Goal: Task Accomplishment & Management: Complete application form

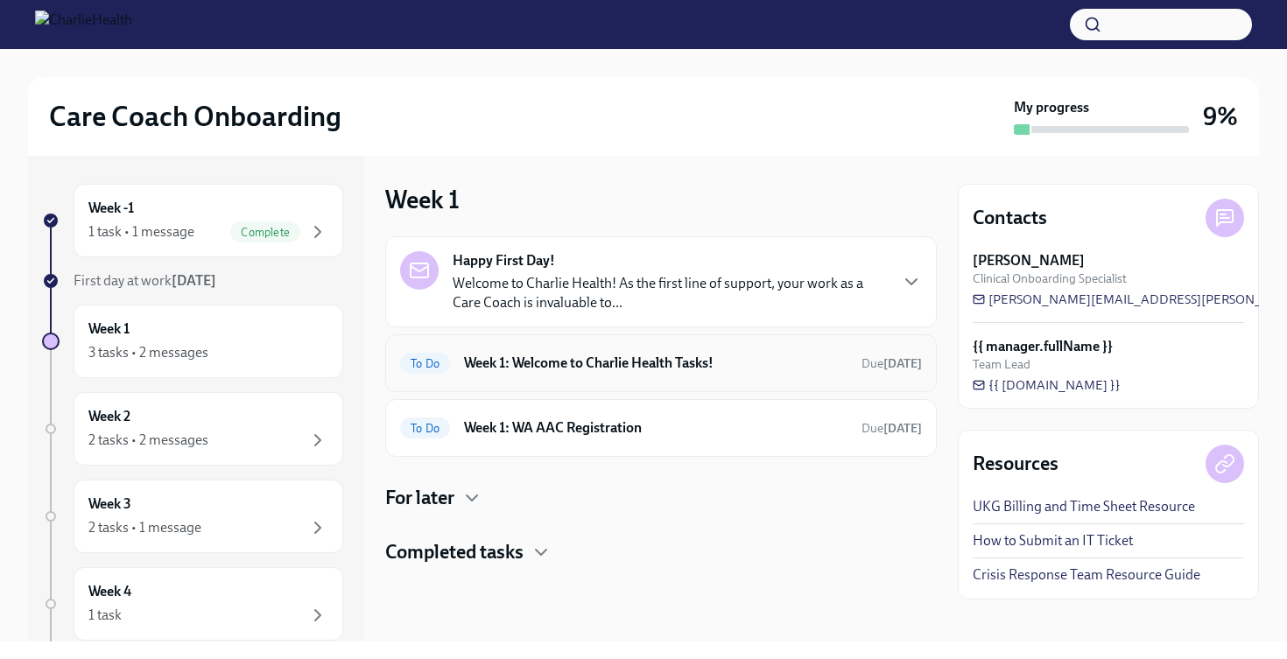
click at [670, 368] on h6 "Week 1: Welcome to Charlie Health Tasks!" at bounding box center [655, 363] width 383 height 19
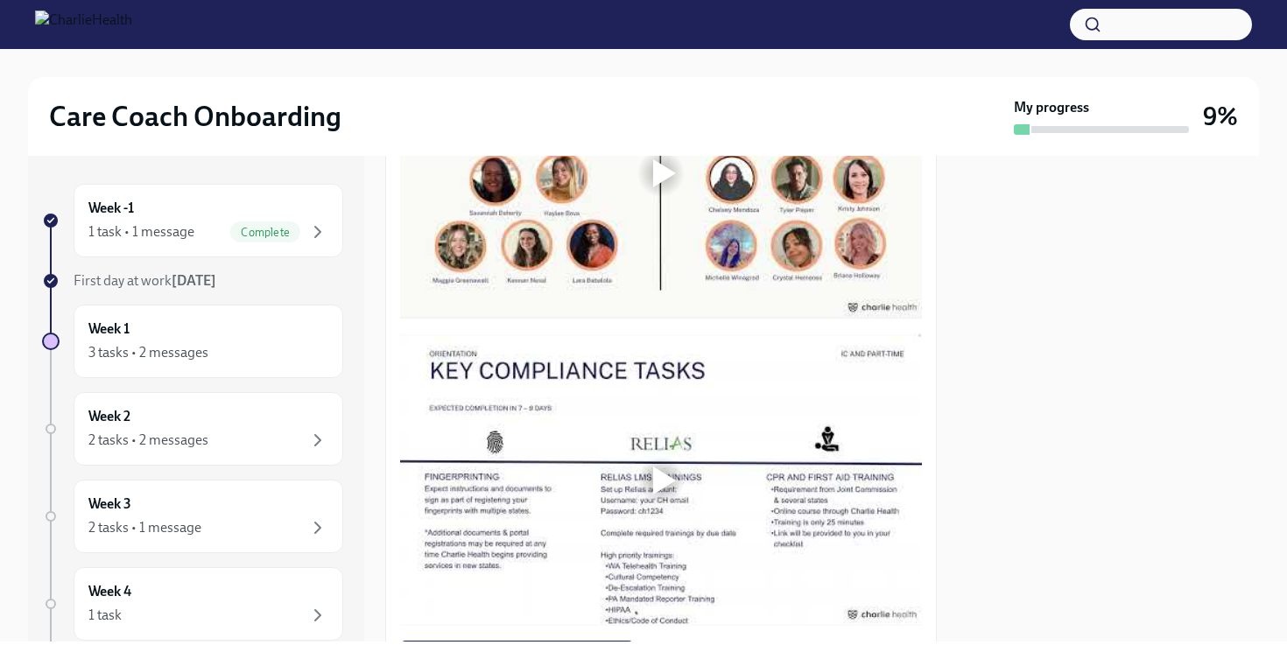
scroll to position [813, 0]
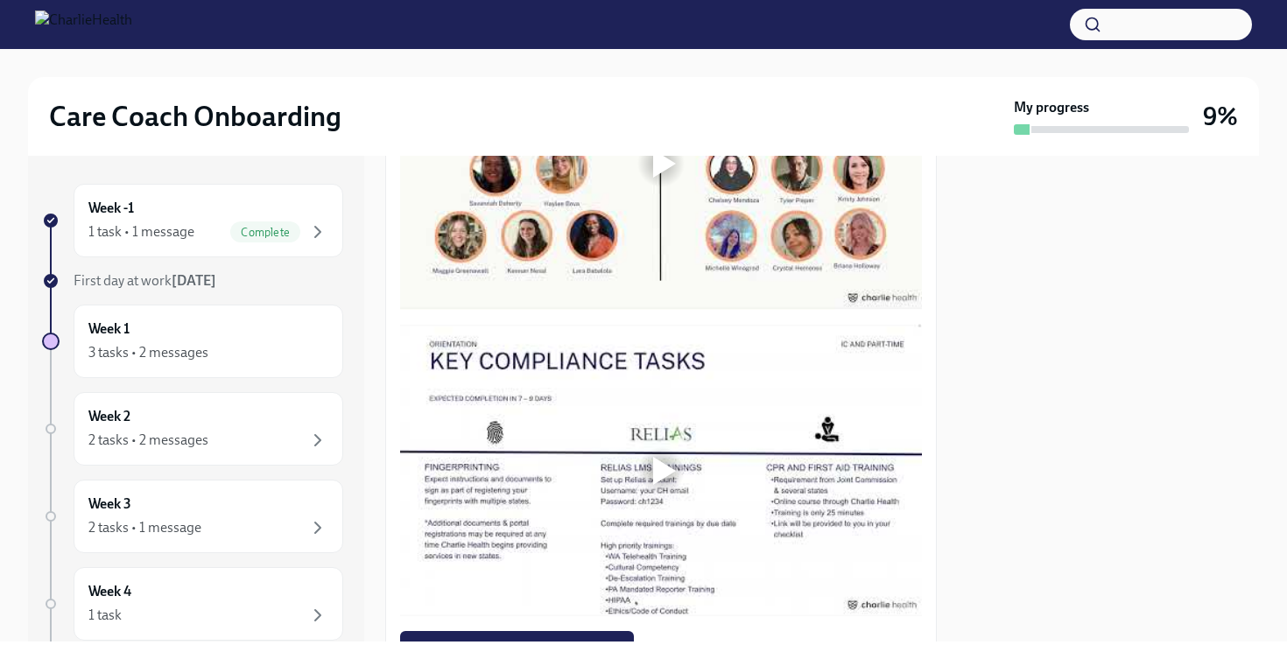
click at [687, 310] on div at bounding box center [661, 163] width 522 height 293
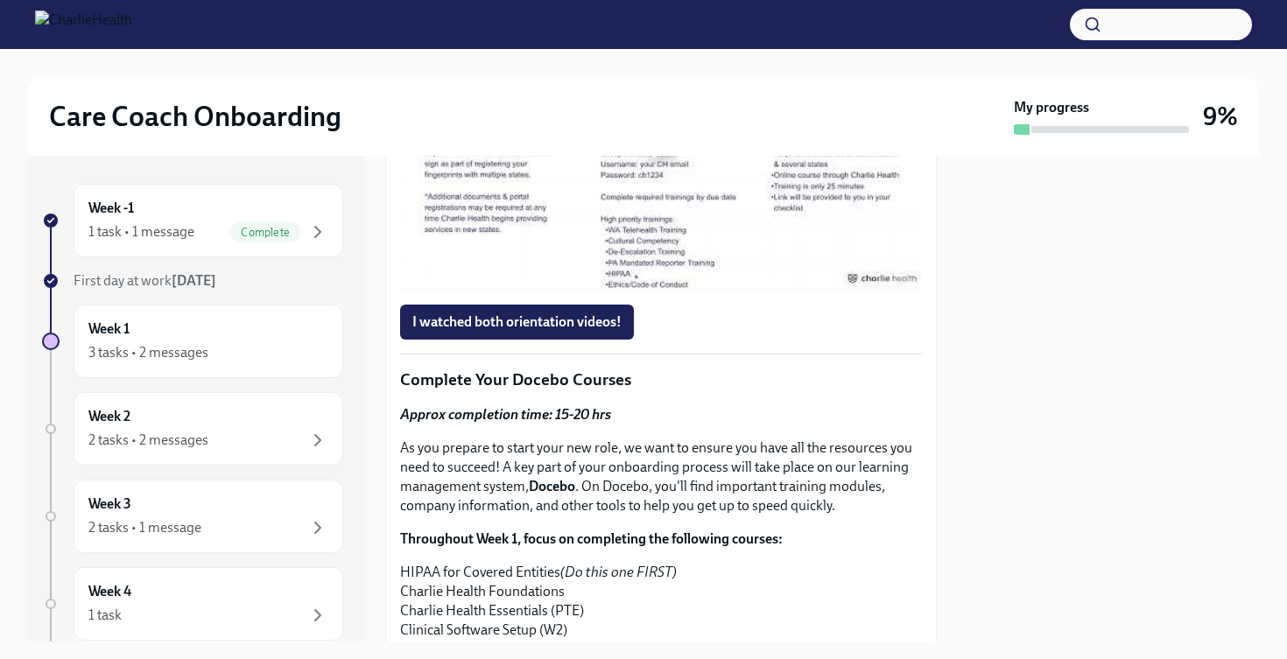
scroll to position [1198, 0]
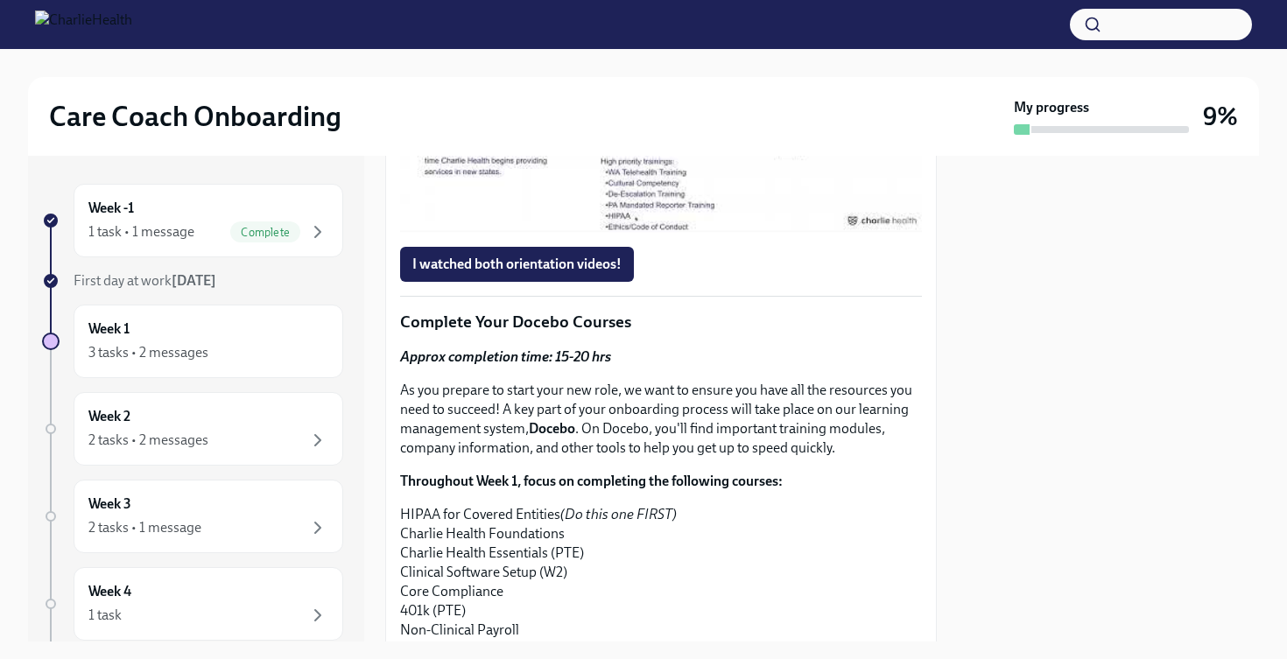
click at [671, 115] on div at bounding box center [661, 87] width 56 height 56
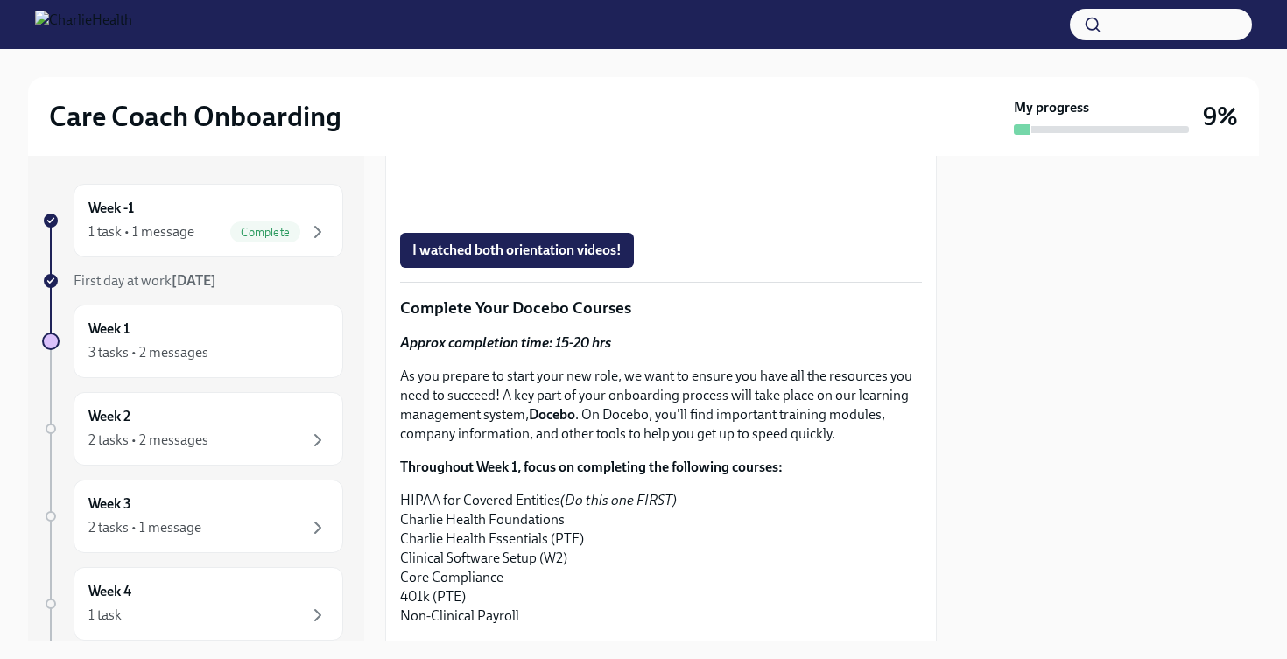
scroll to position [1214, 0]
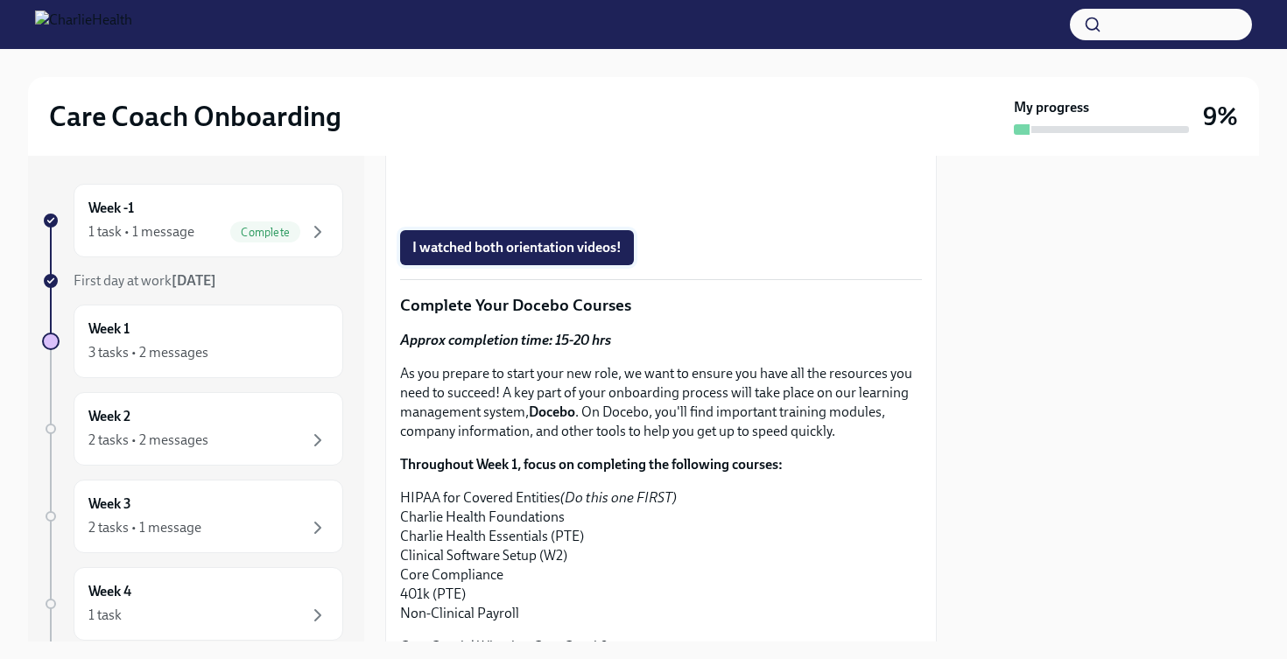
click at [536, 257] on span "I watched both orientation videos!" at bounding box center [516, 248] width 209 height 18
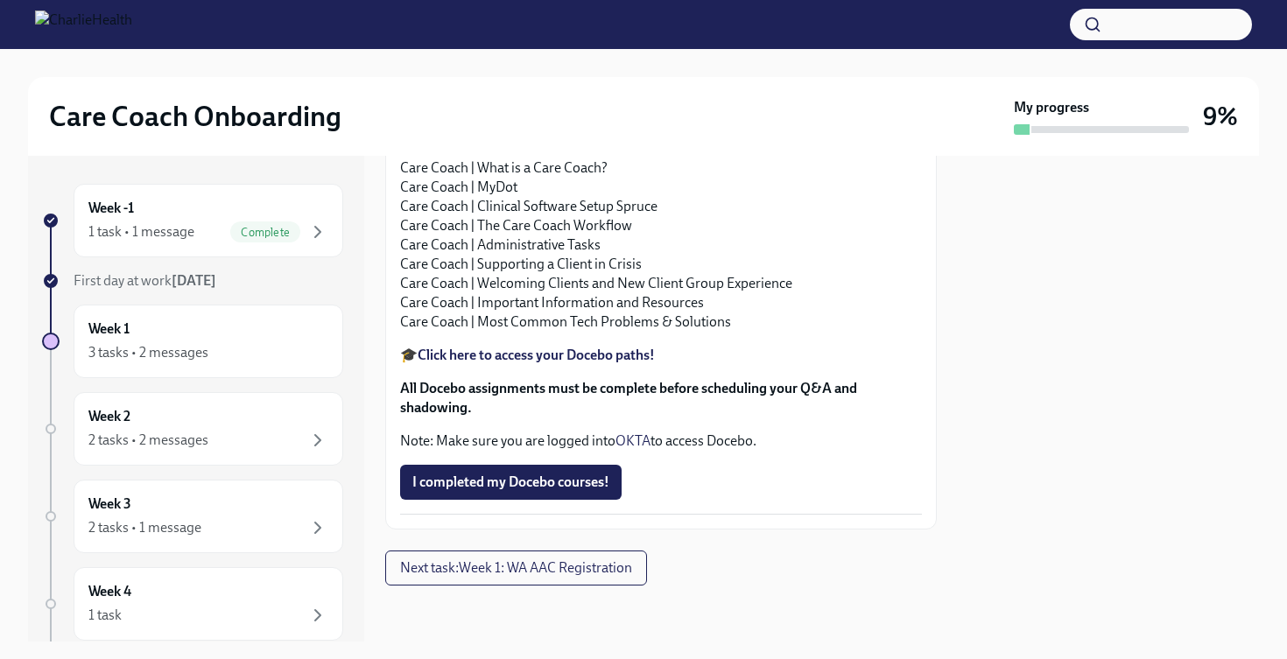
scroll to position [1972, 0]
click at [233, 430] on div "2 tasks • 2 messages" at bounding box center [208, 440] width 240 height 21
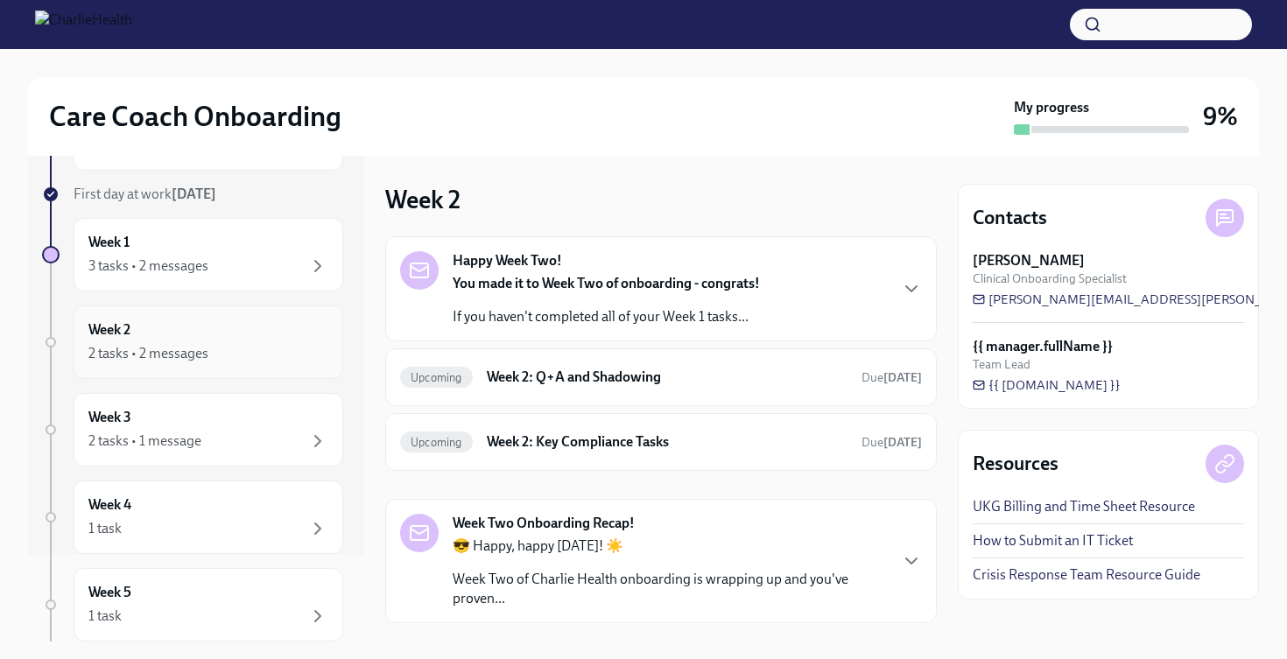
scroll to position [86, 0]
click at [505, 432] on h6 "Week 2: Key Compliance Tasks" at bounding box center [667, 441] width 361 height 19
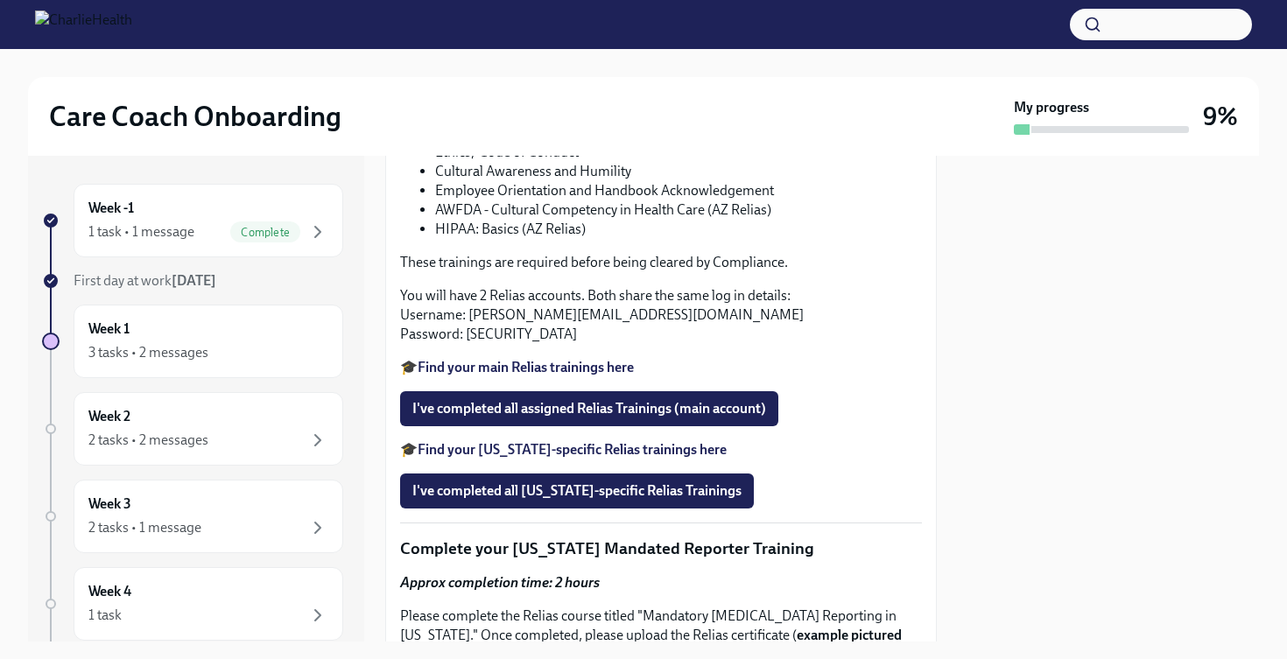
scroll to position [1314, 0]
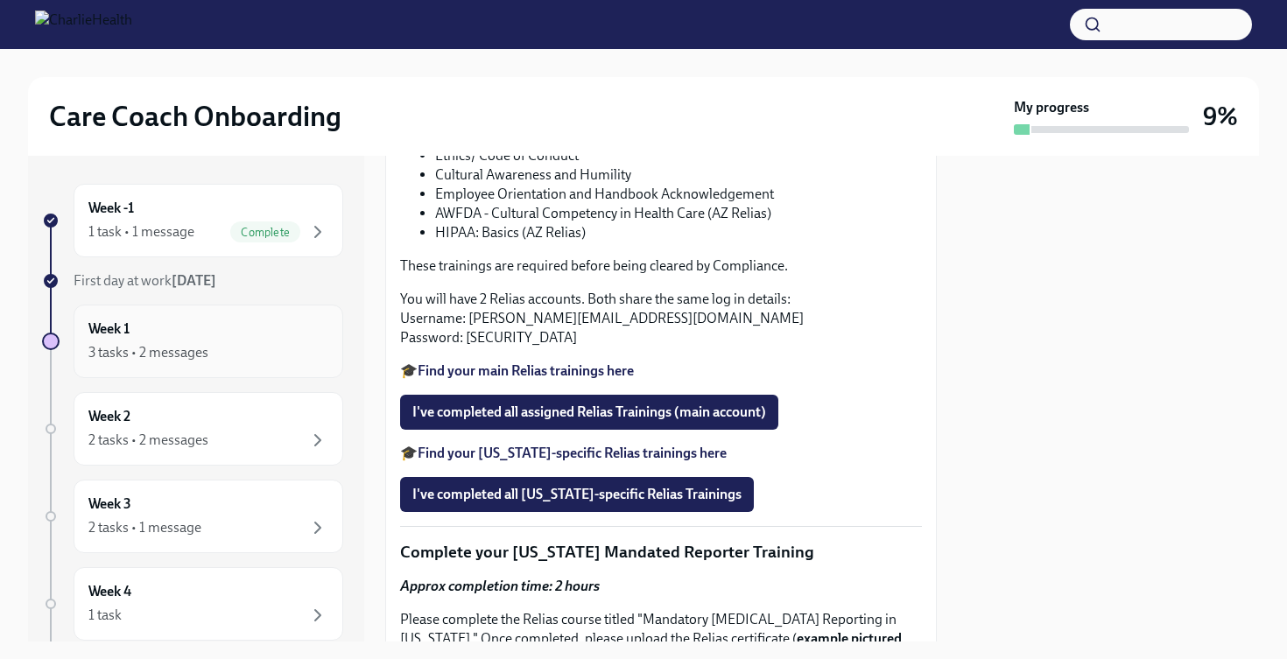
click at [241, 352] on div "3 tasks • 2 messages" at bounding box center [208, 352] width 240 height 21
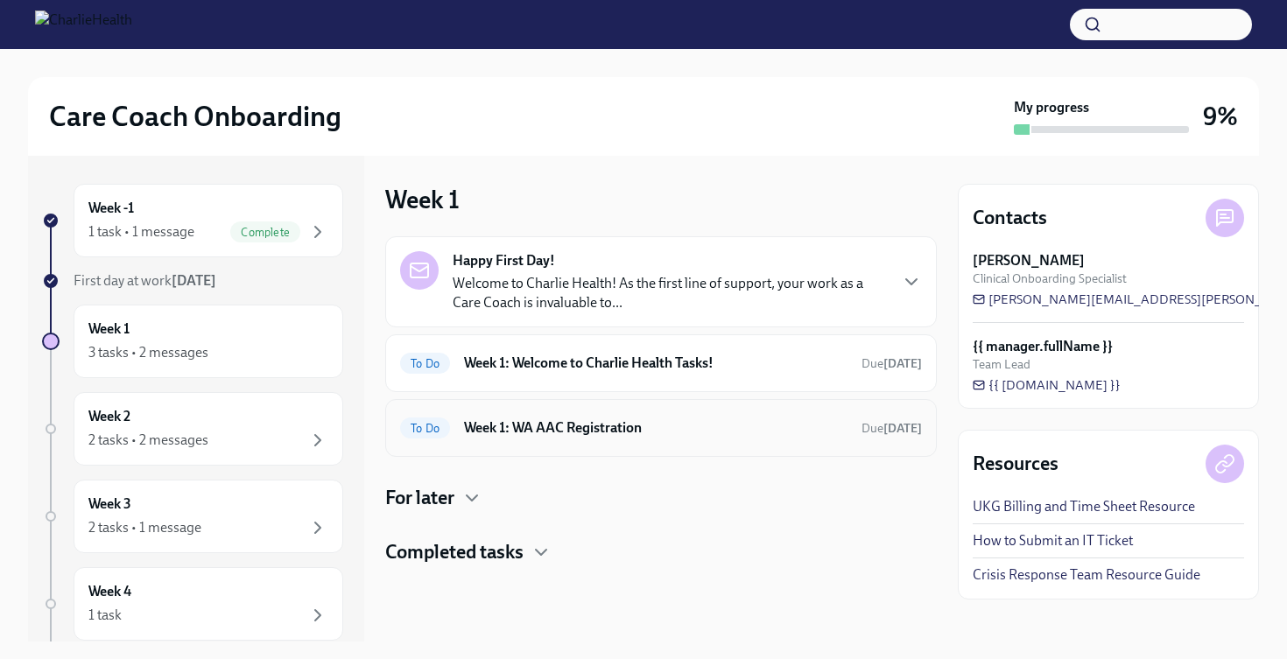
click at [580, 432] on h6 "Week 1: WA AAC Registration" at bounding box center [655, 427] width 383 height 19
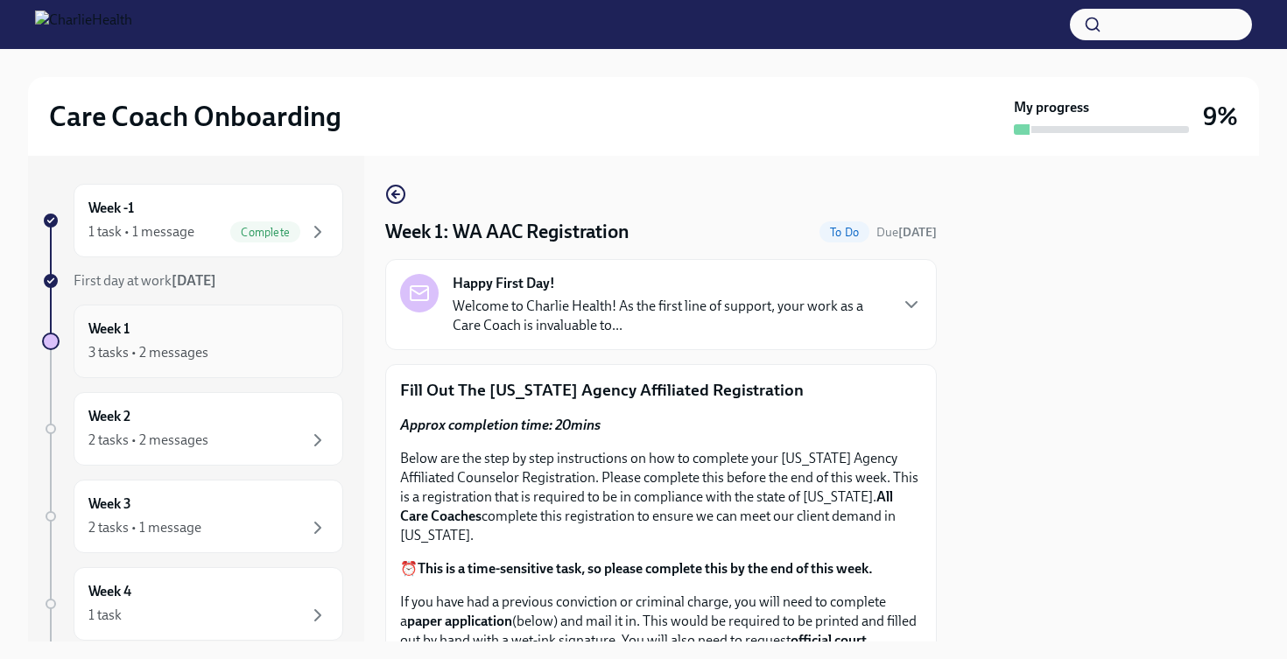
click at [287, 335] on div "Week 1 3 tasks • 2 messages" at bounding box center [208, 342] width 240 height 44
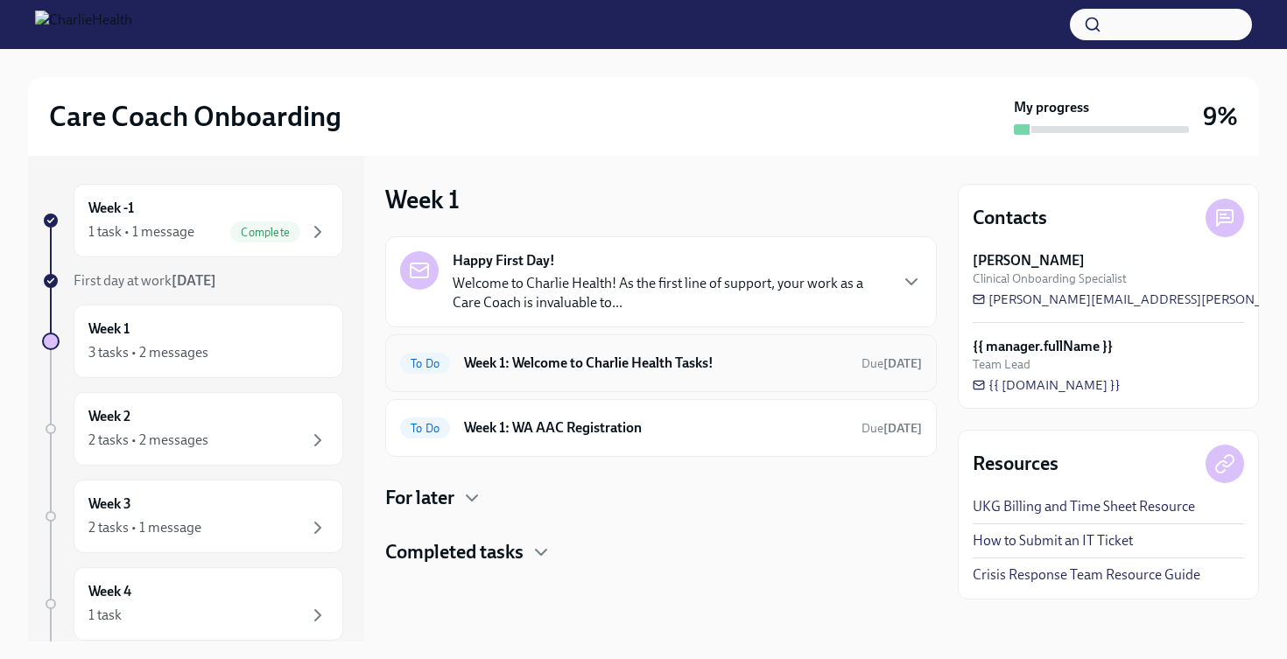
click at [599, 360] on h6 "Week 1: Welcome to Charlie Health Tasks!" at bounding box center [655, 363] width 383 height 19
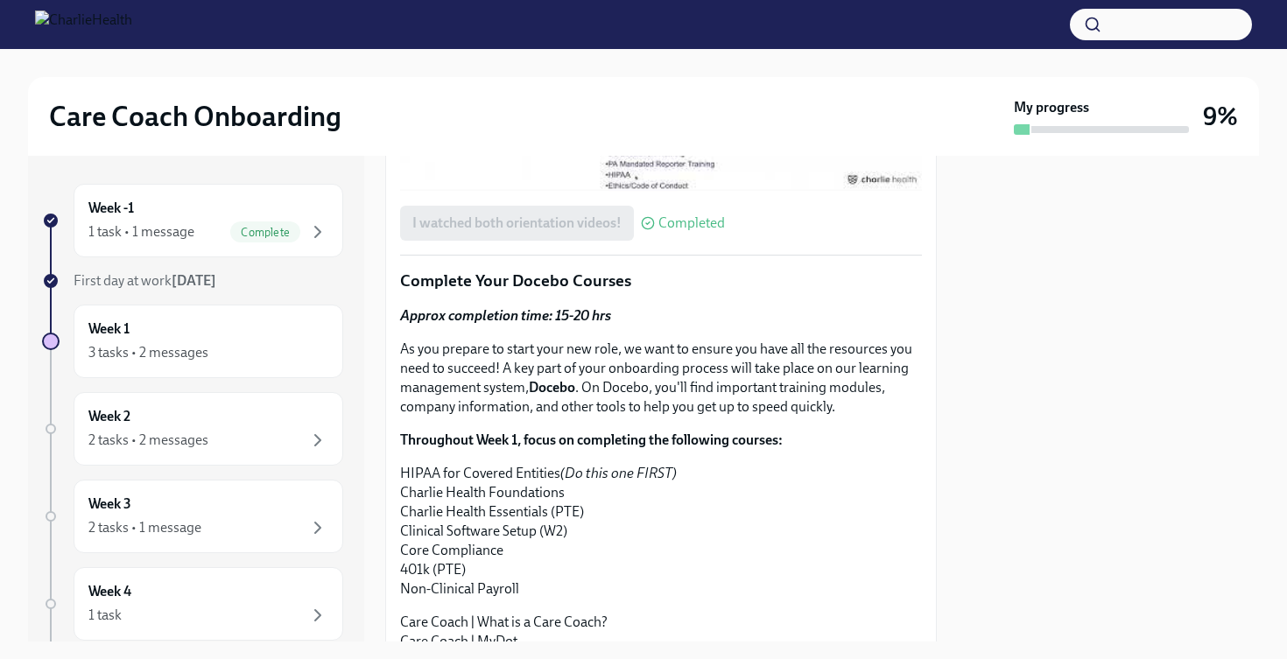
scroll to position [1282, 0]
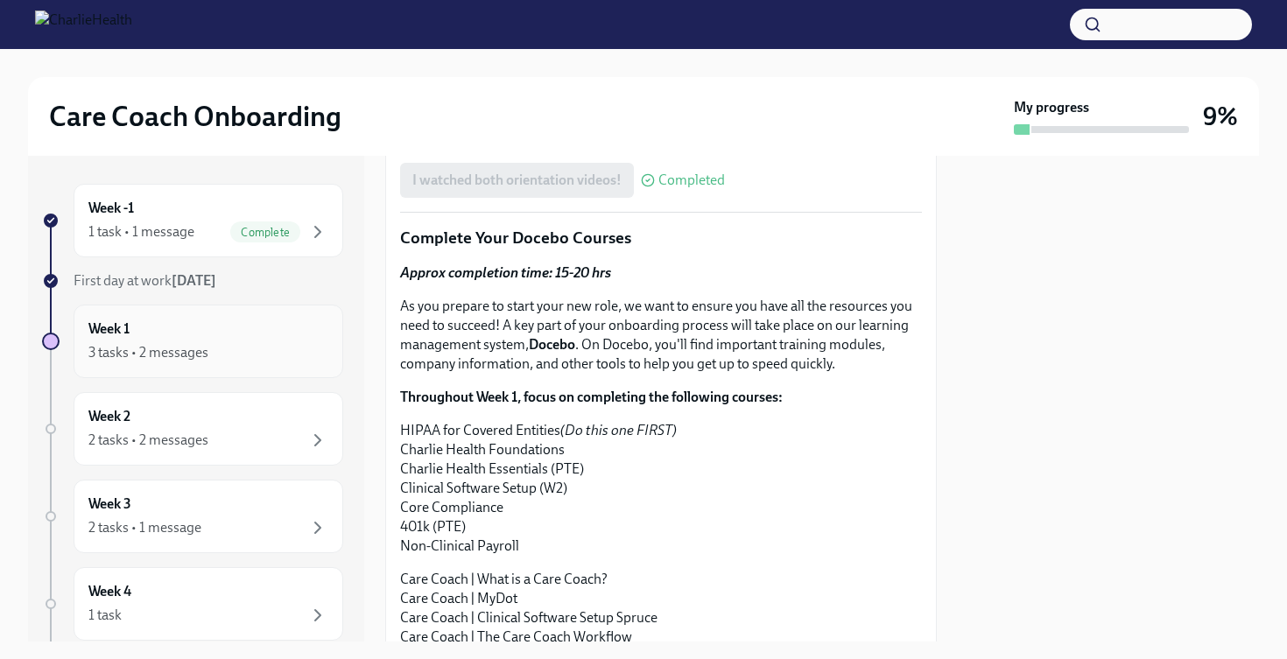
click at [241, 329] on div "Week 1 3 tasks • 2 messages" at bounding box center [208, 342] width 240 height 44
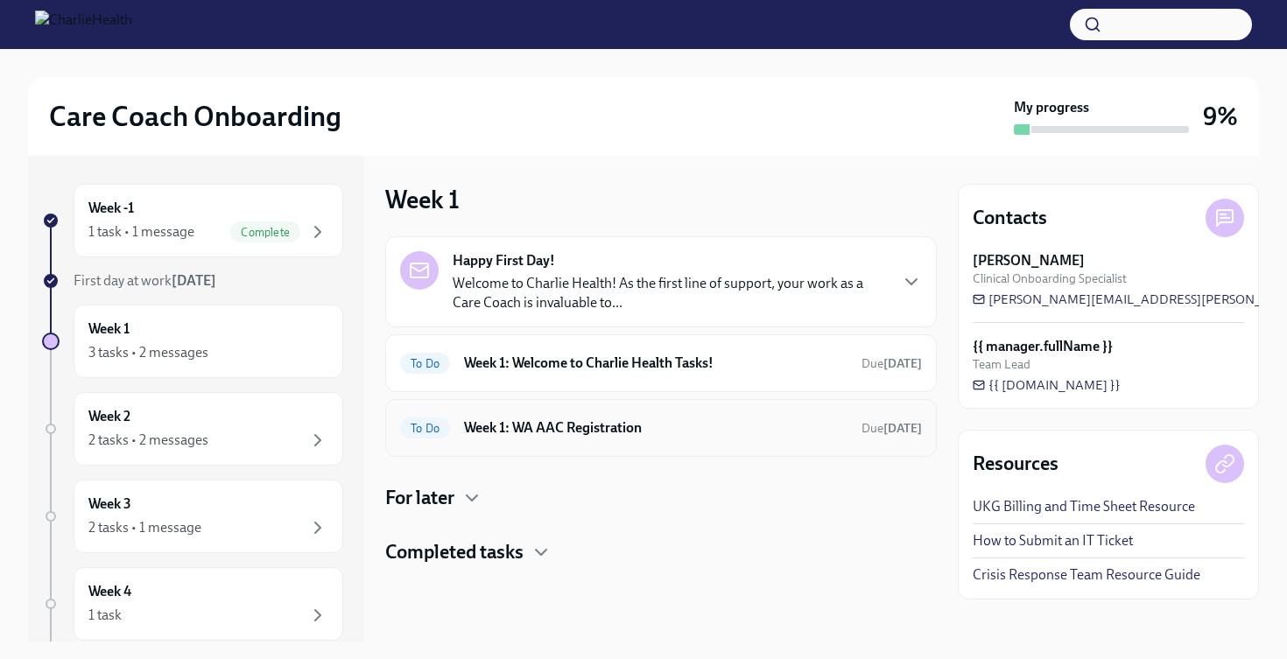
click at [558, 419] on h6 "Week 1: WA AAC Registration" at bounding box center [655, 427] width 383 height 19
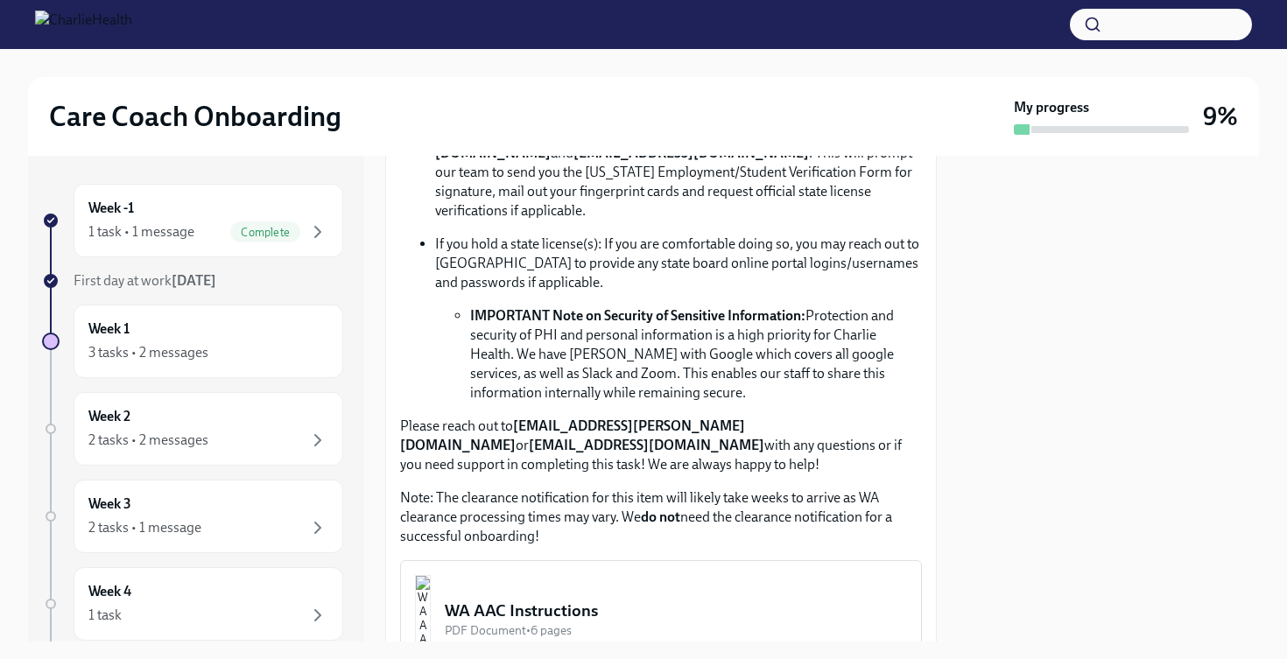
scroll to position [742, 0]
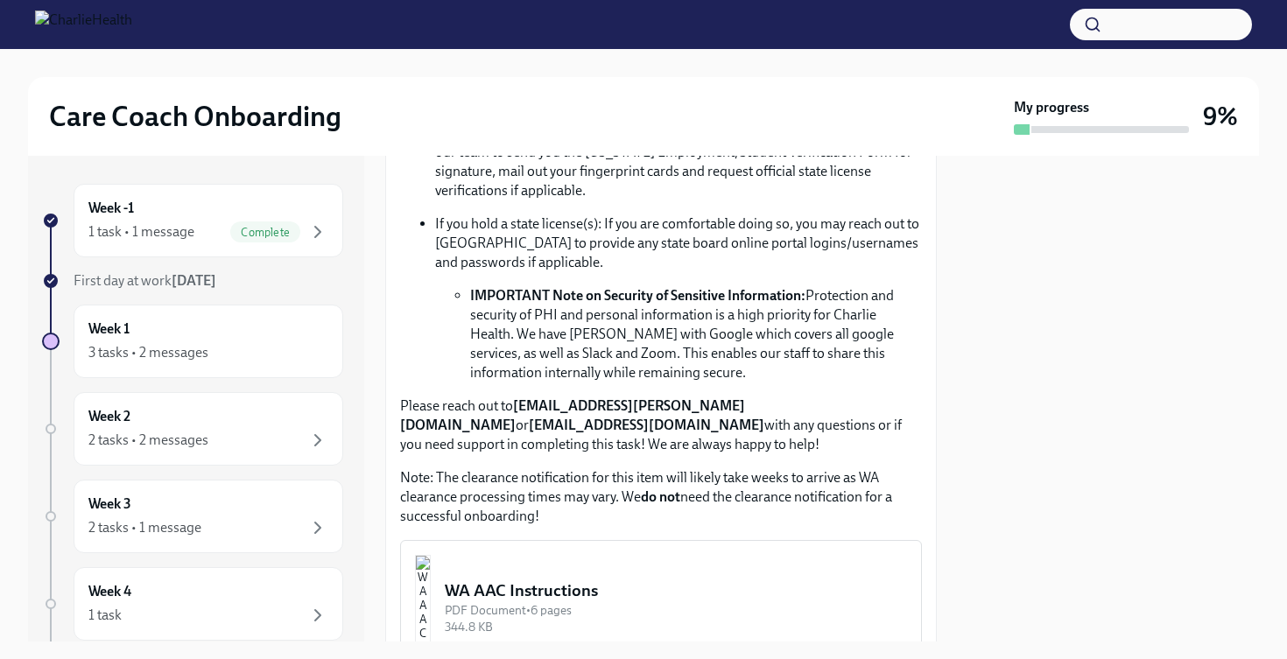
click at [580, 580] on div "WA AAC Instructions" at bounding box center [676, 591] width 462 height 23
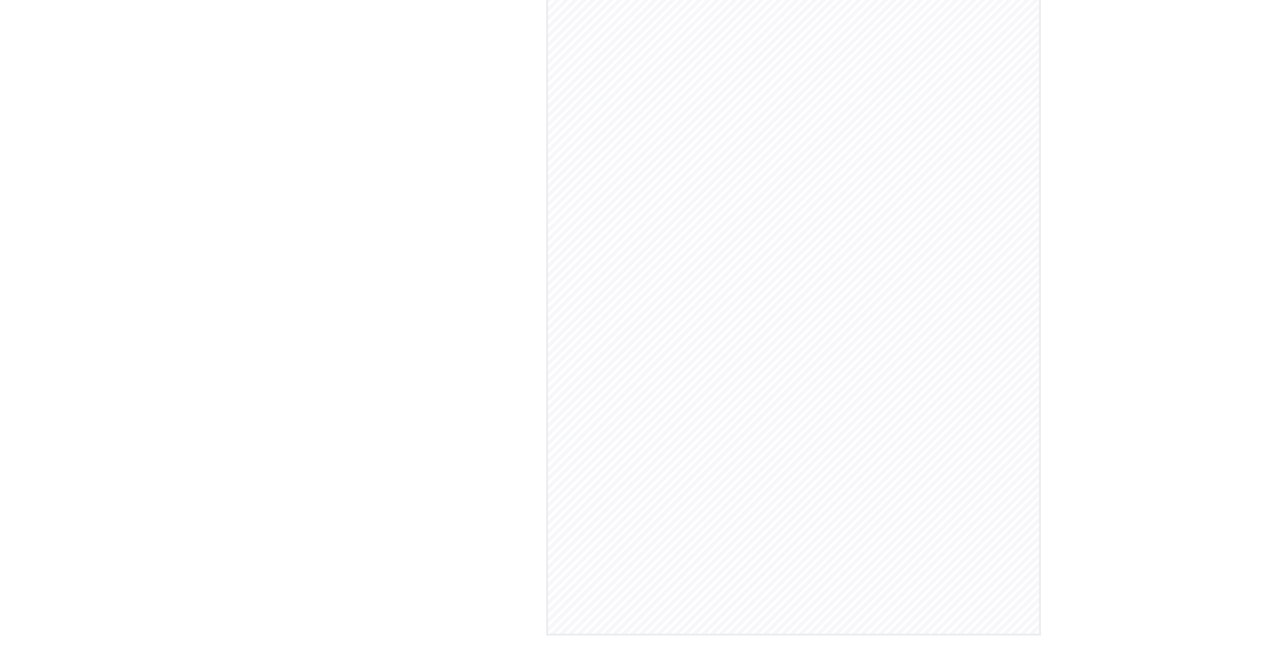
scroll to position [145, 0]
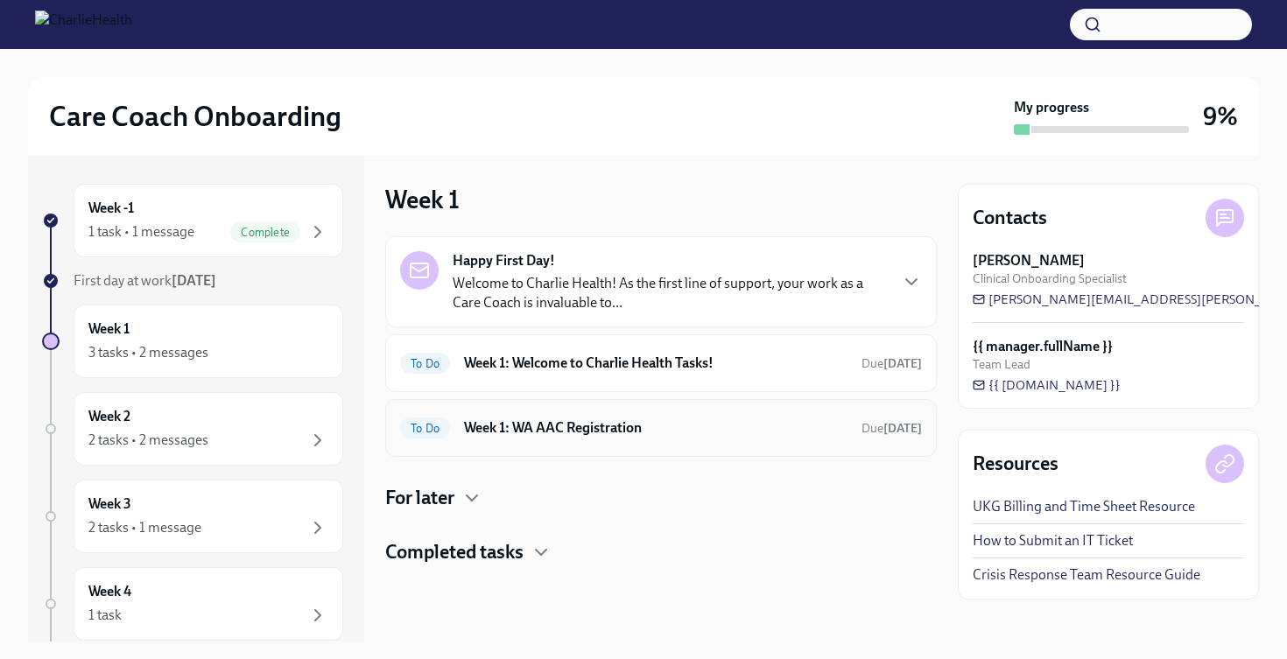
click at [664, 421] on h6 "Week 1: WA AAC Registration" at bounding box center [655, 427] width 383 height 19
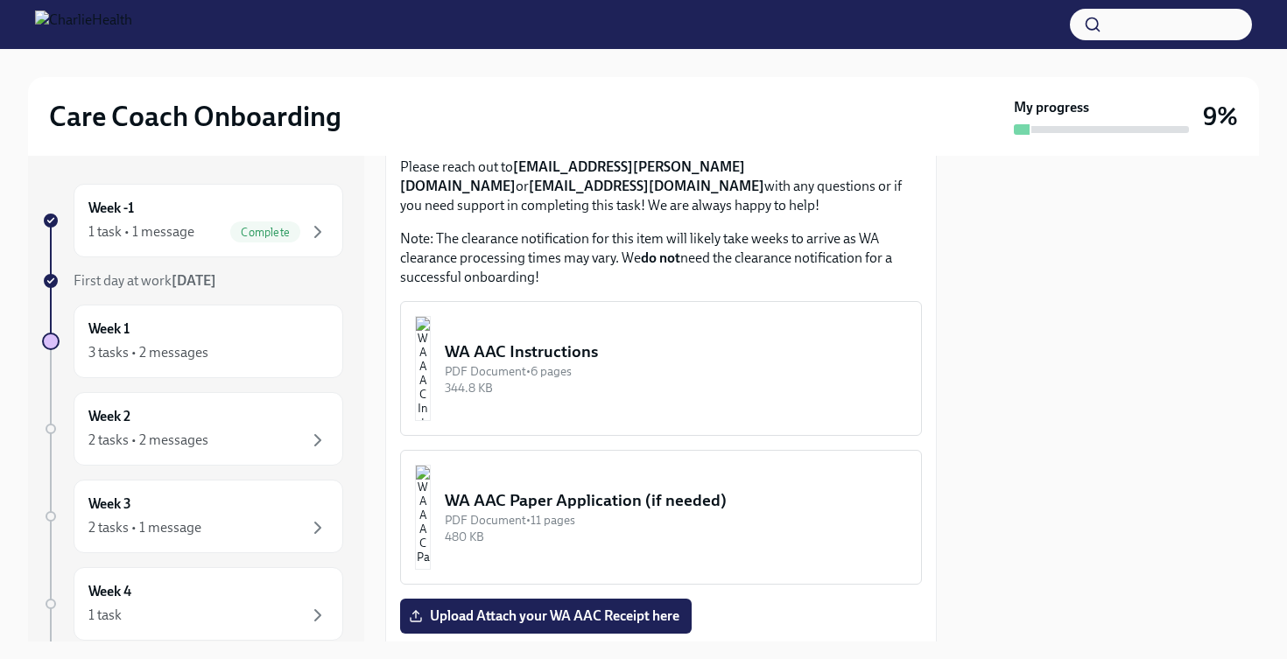
scroll to position [983, 0]
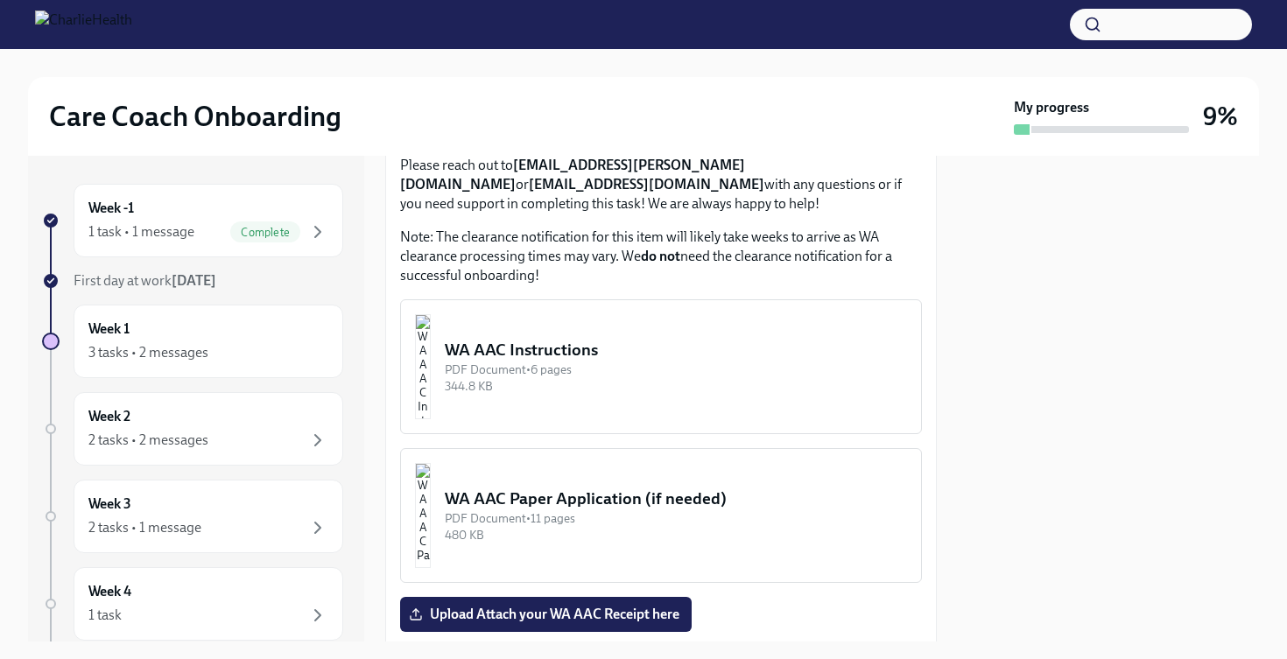
click at [666, 488] on div "WA AAC Paper Application (if needed)" at bounding box center [676, 499] width 462 height 23
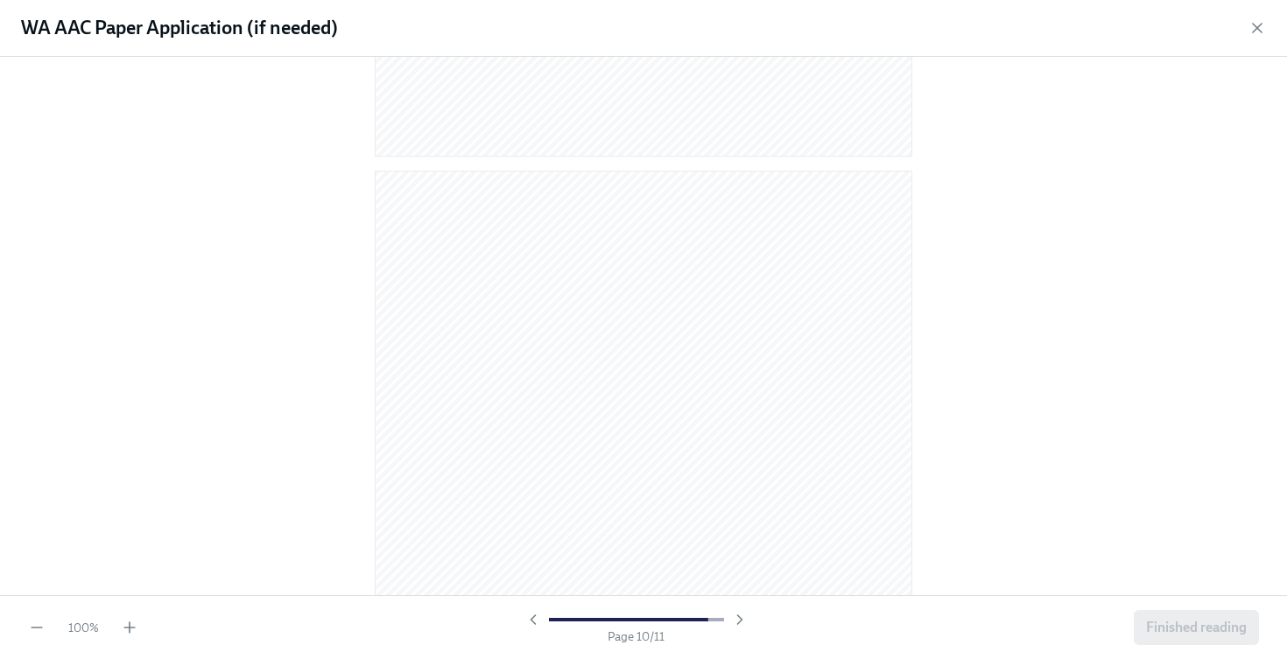
scroll to position [7276, 0]
click at [1175, 642] on button "Finished reading" at bounding box center [1196, 627] width 125 height 35
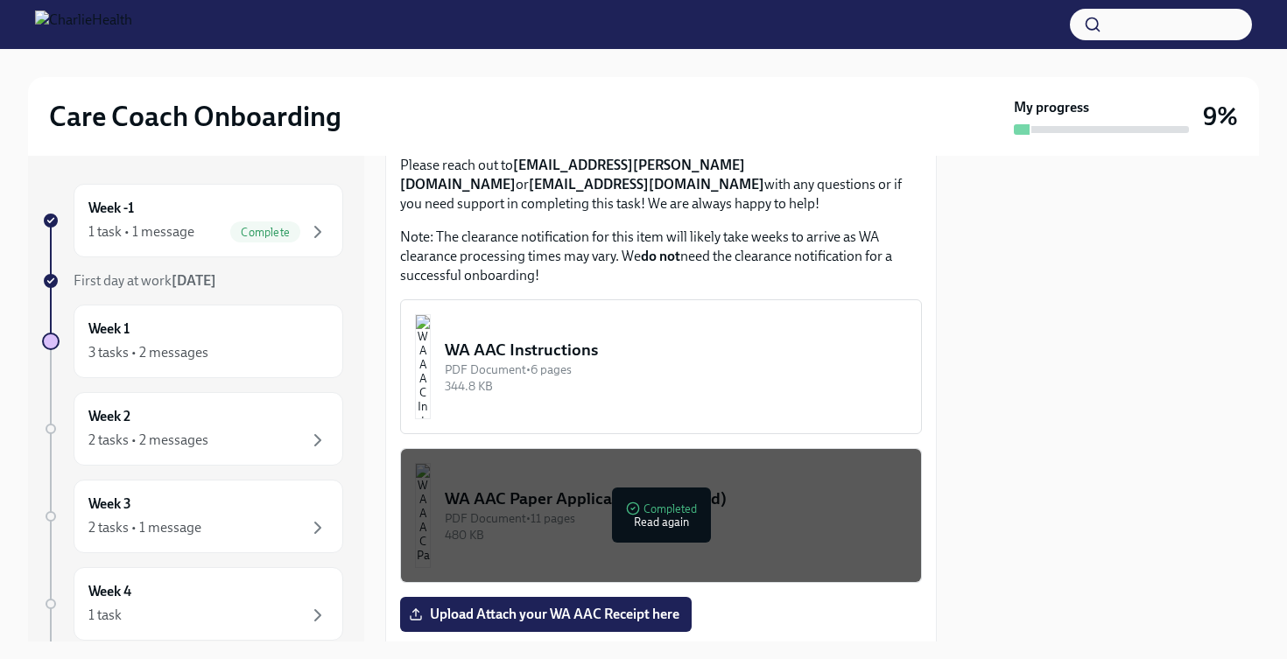
click at [671, 527] on div "480 KB" at bounding box center [676, 535] width 462 height 17
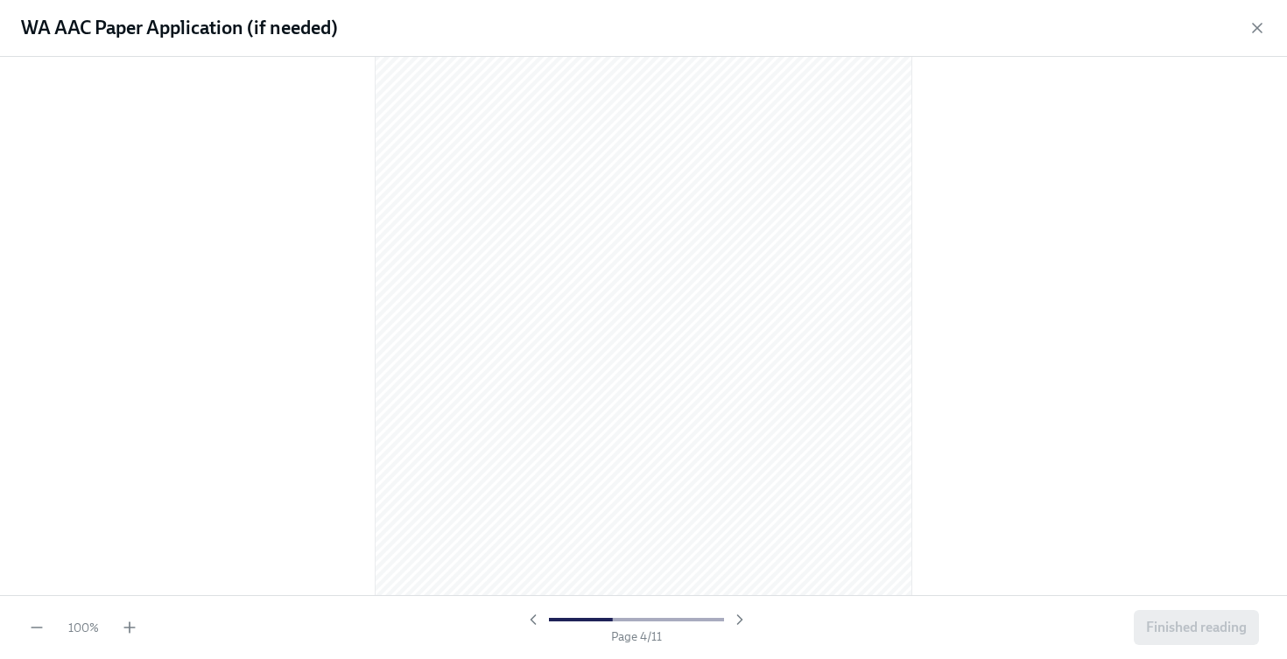
scroll to position [743, 0]
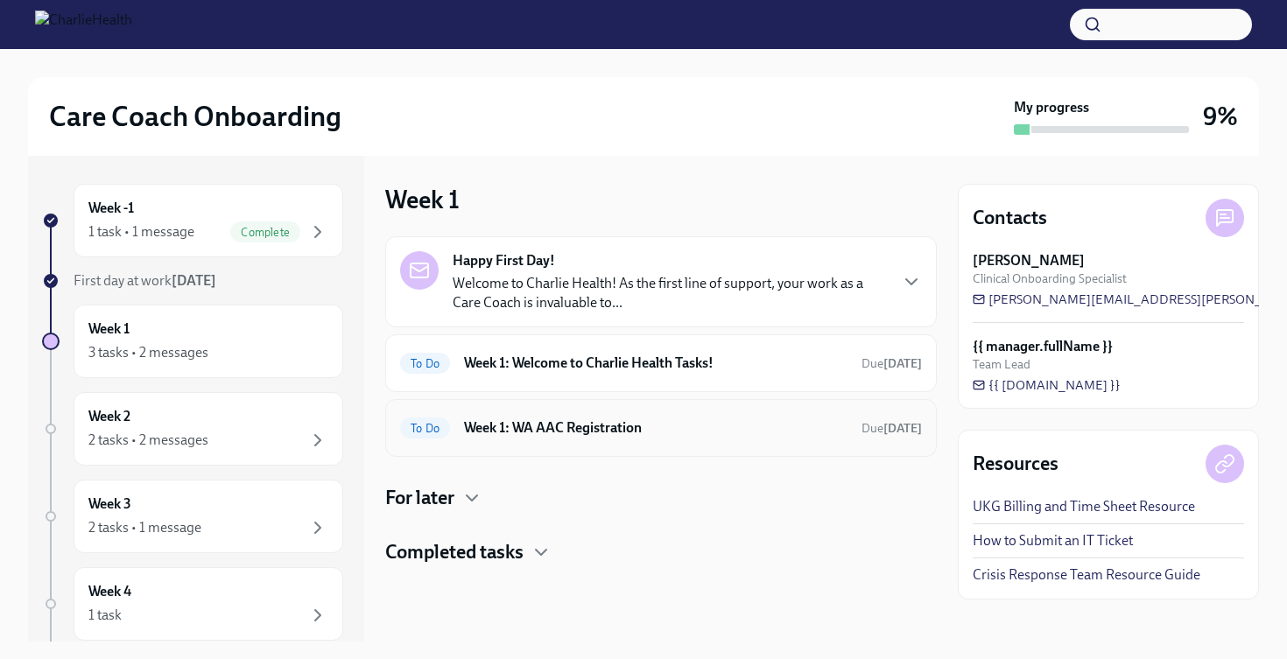
click at [773, 429] on h6 "Week 1: WA AAC Registration" at bounding box center [655, 427] width 383 height 19
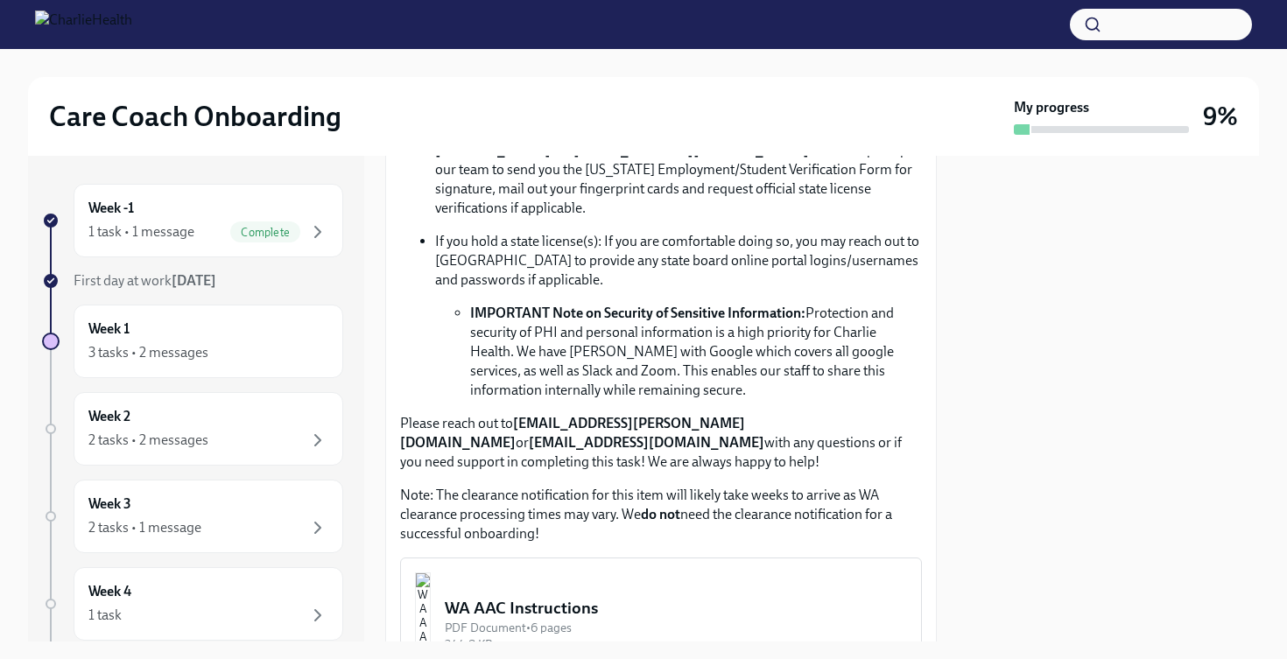
scroll to position [1089, 0]
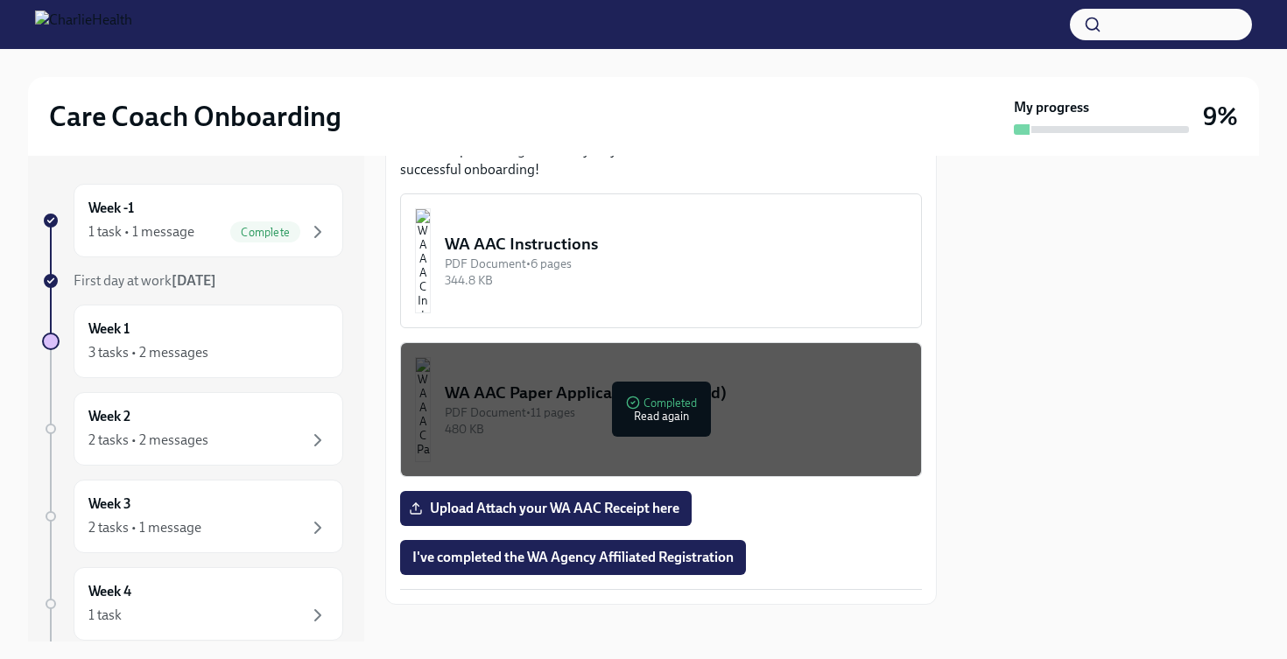
click at [833, 421] on div "480 KB" at bounding box center [676, 429] width 462 height 17
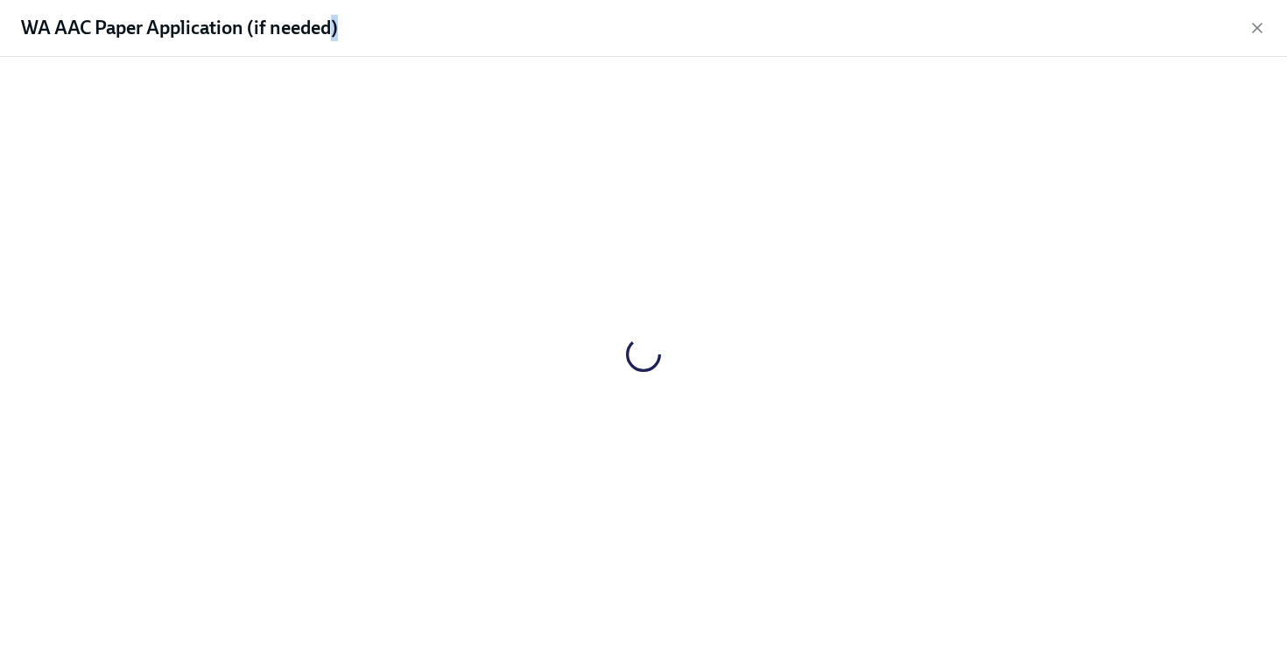
click at [833, 405] on div at bounding box center [643, 354] width 1231 height 567
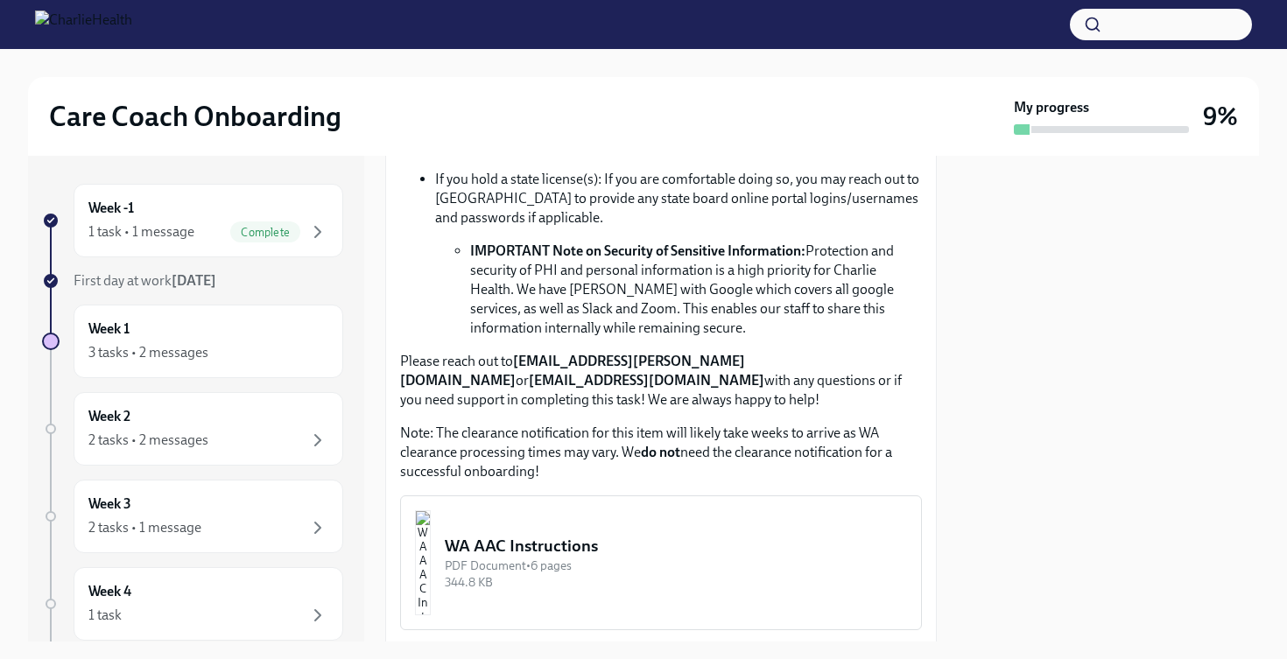
scroll to position [790, 0]
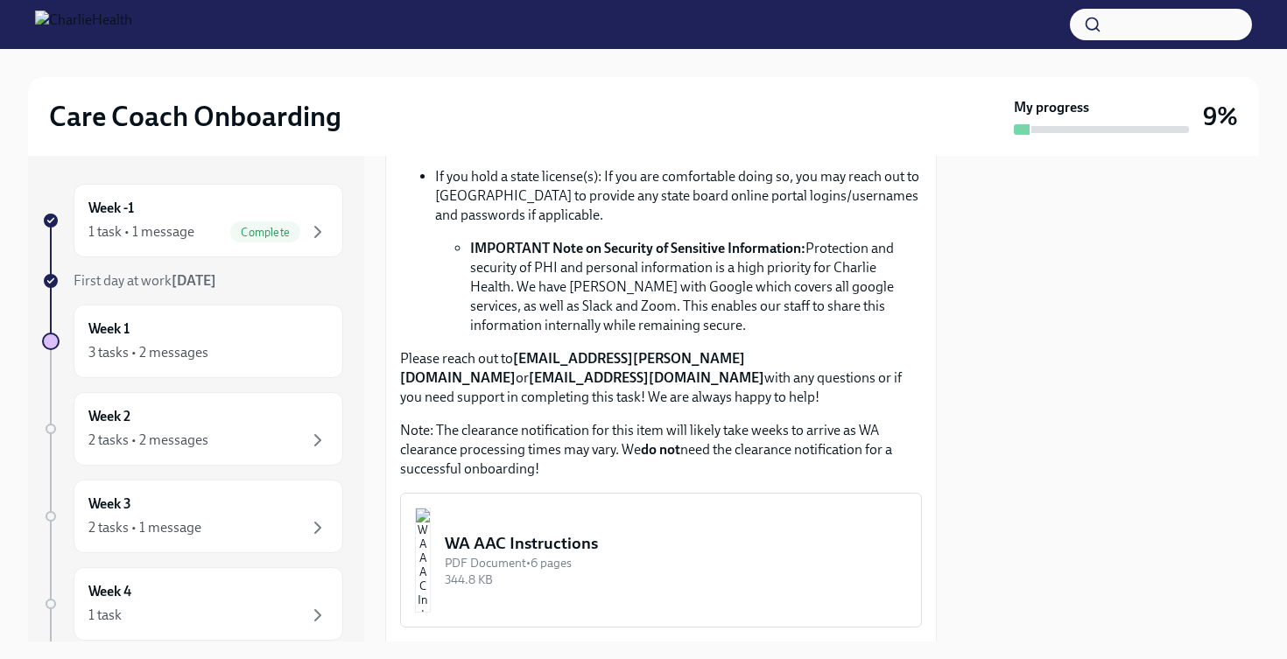
click at [622, 555] on div "PDF Document • 6 pages" at bounding box center [676, 563] width 462 height 17
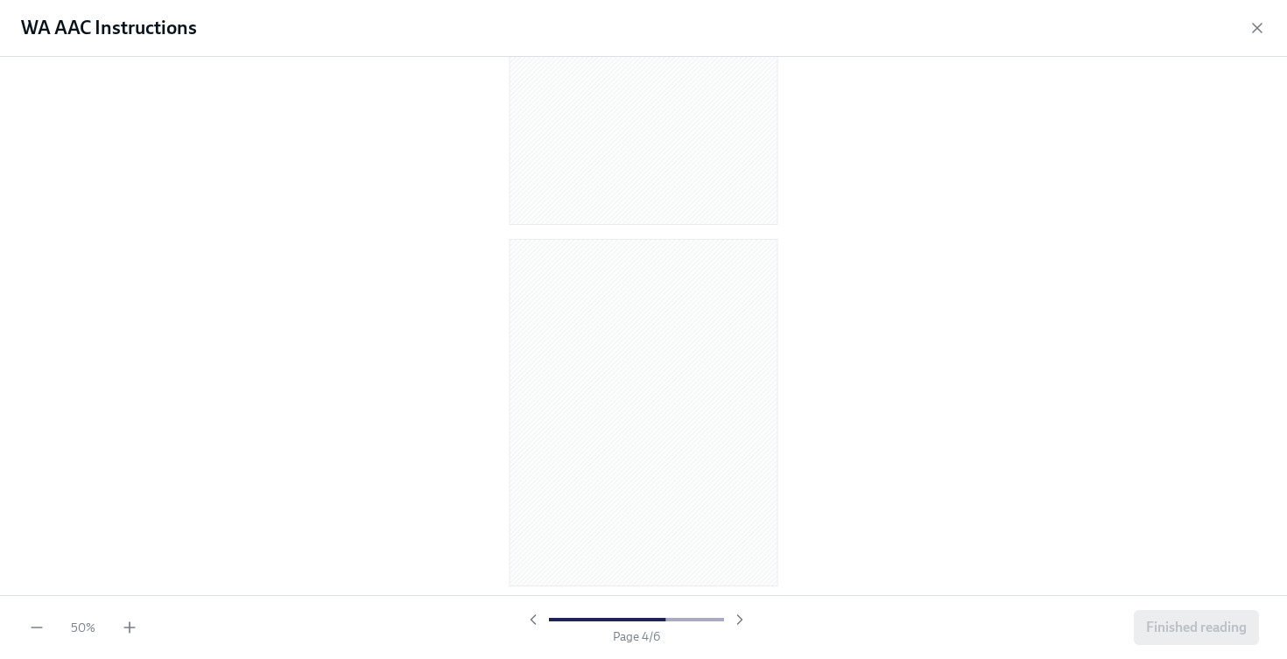
scroll to position [362, 0]
click at [128, 631] on icon "button" at bounding box center [130, 628] width 18 height 18
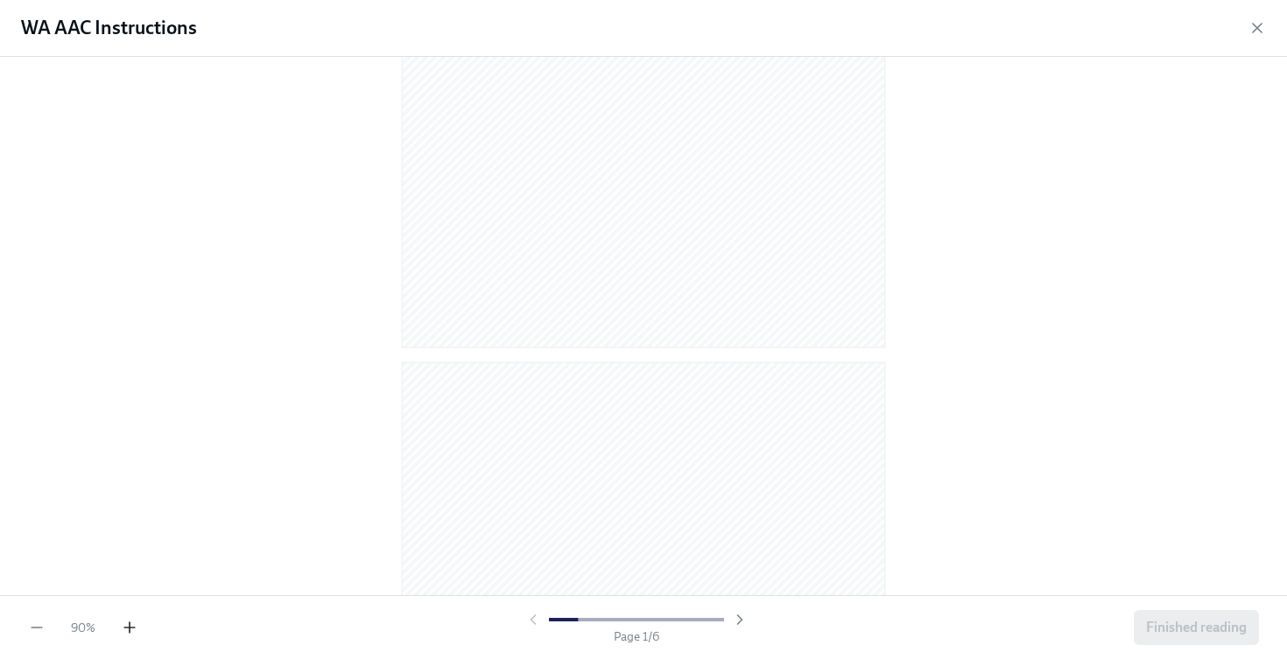
click at [128, 630] on icon "button" at bounding box center [130, 628] width 18 height 18
click at [1199, 634] on span "Finished reading" at bounding box center [1196, 628] width 101 height 18
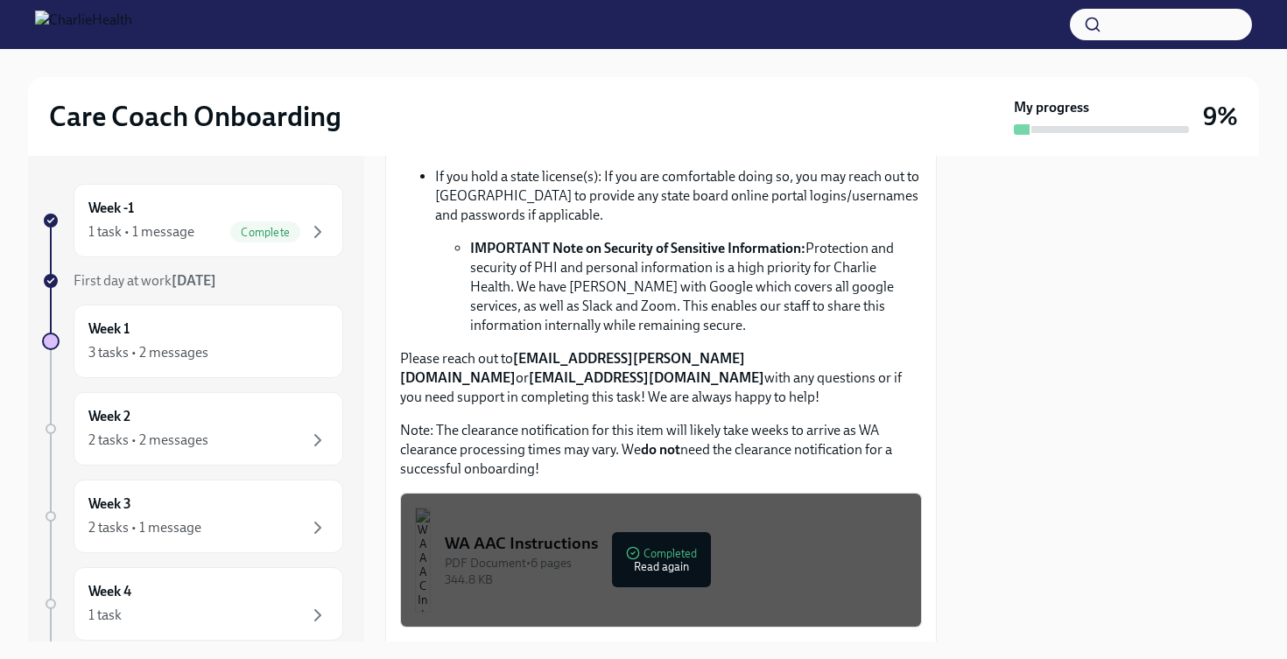
scroll to position [1089, 0]
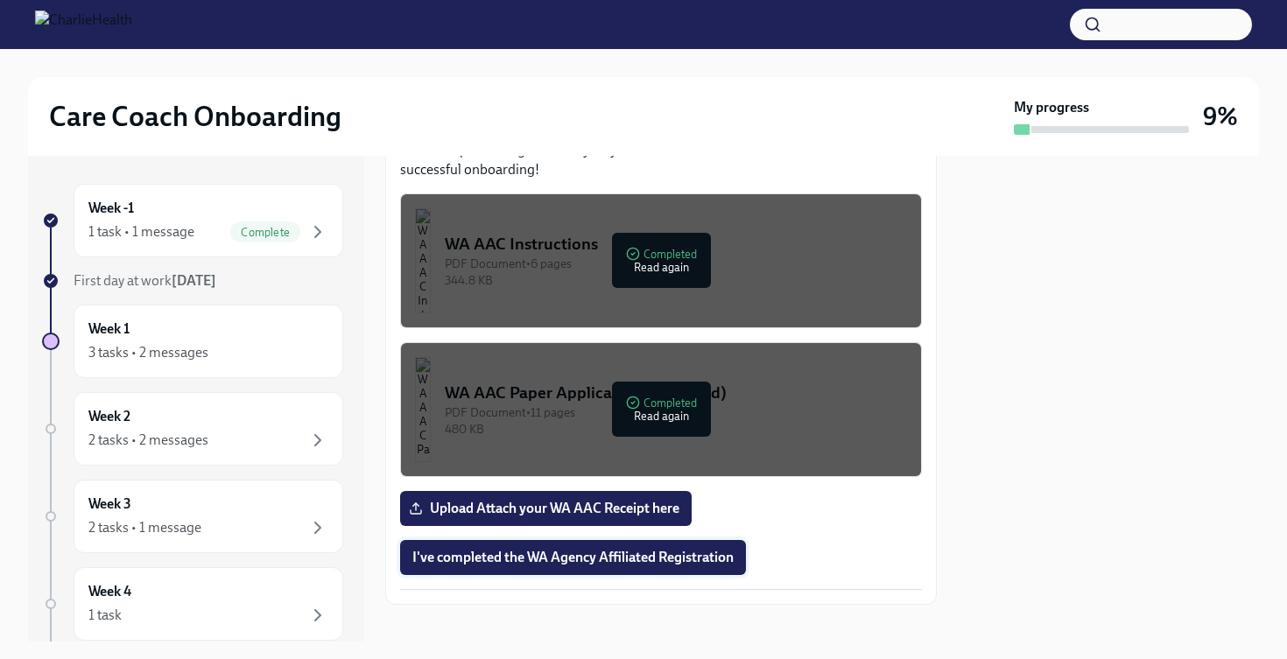
click at [674, 549] on span "I've completed the WA Agency Affiliated Registration" at bounding box center [572, 558] width 321 height 18
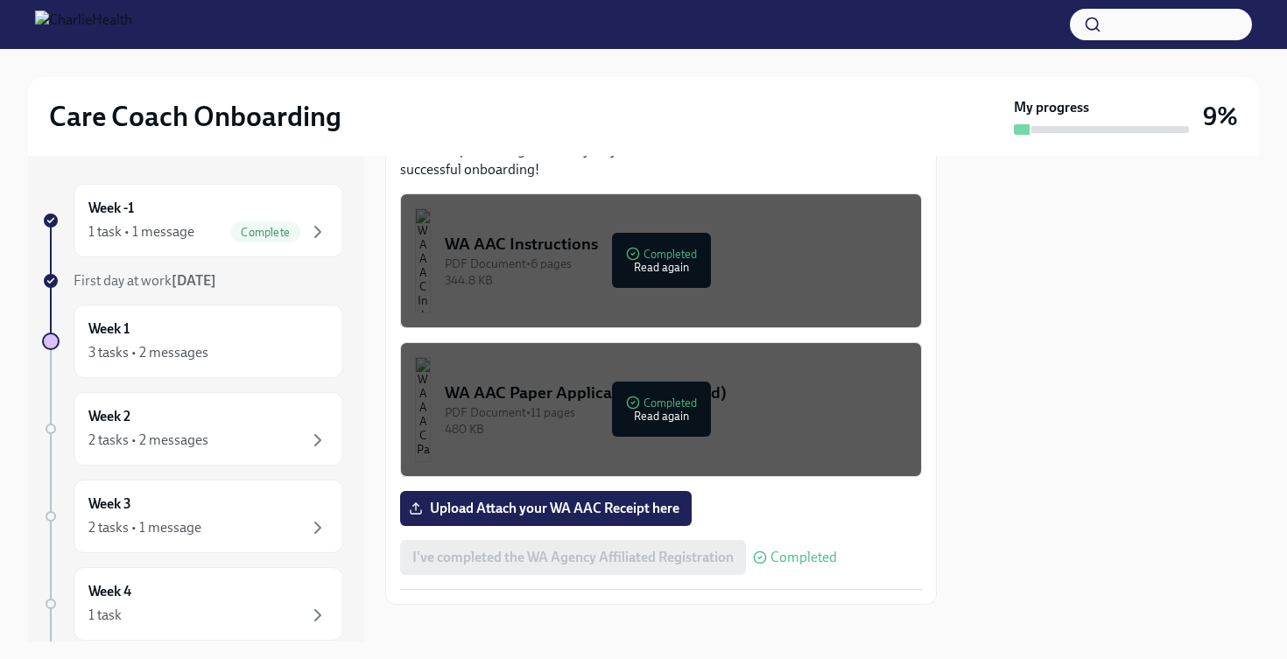
click at [693, 421] on button "WA AAC Paper Application (if needed) PDF Document • 11 pages 480 KB Completed R…" at bounding box center [661, 409] width 522 height 135
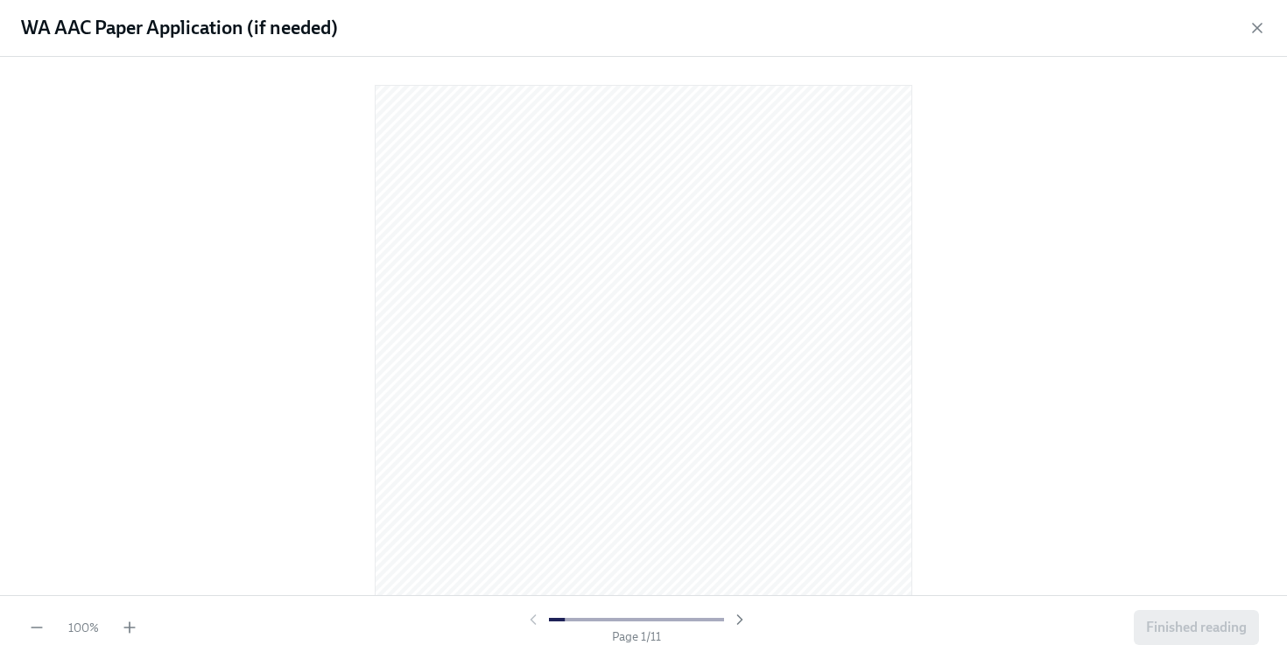
click at [323, 353] on div at bounding box center [643, 322] width 1231 height 503
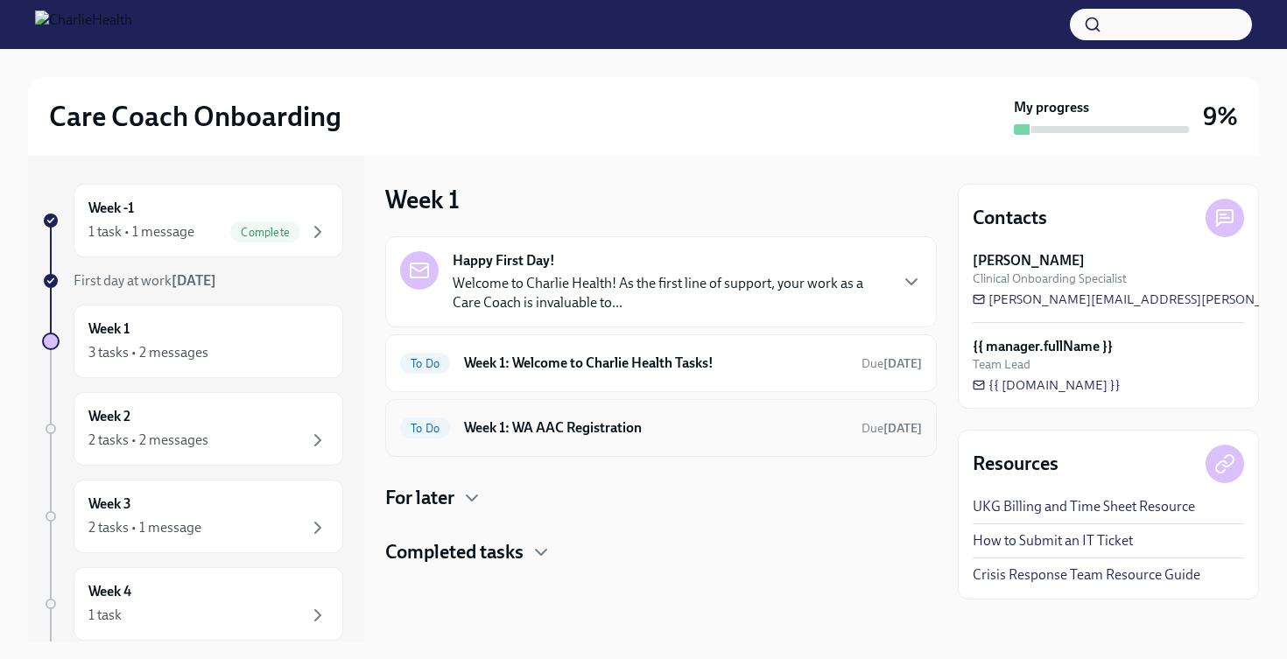
click at [533, 426] on h6 "Week 1: WA AAC Registration" at bounding box center [655, 427] width 383 height 19
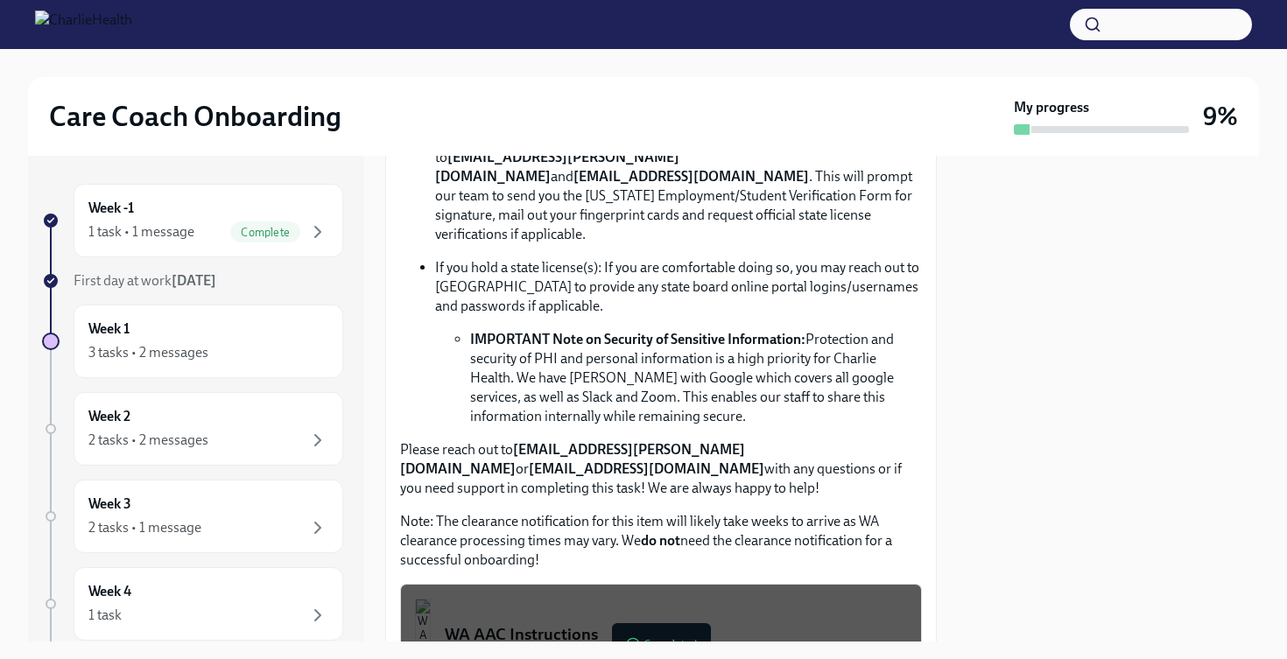
scroll to position [933, 0]
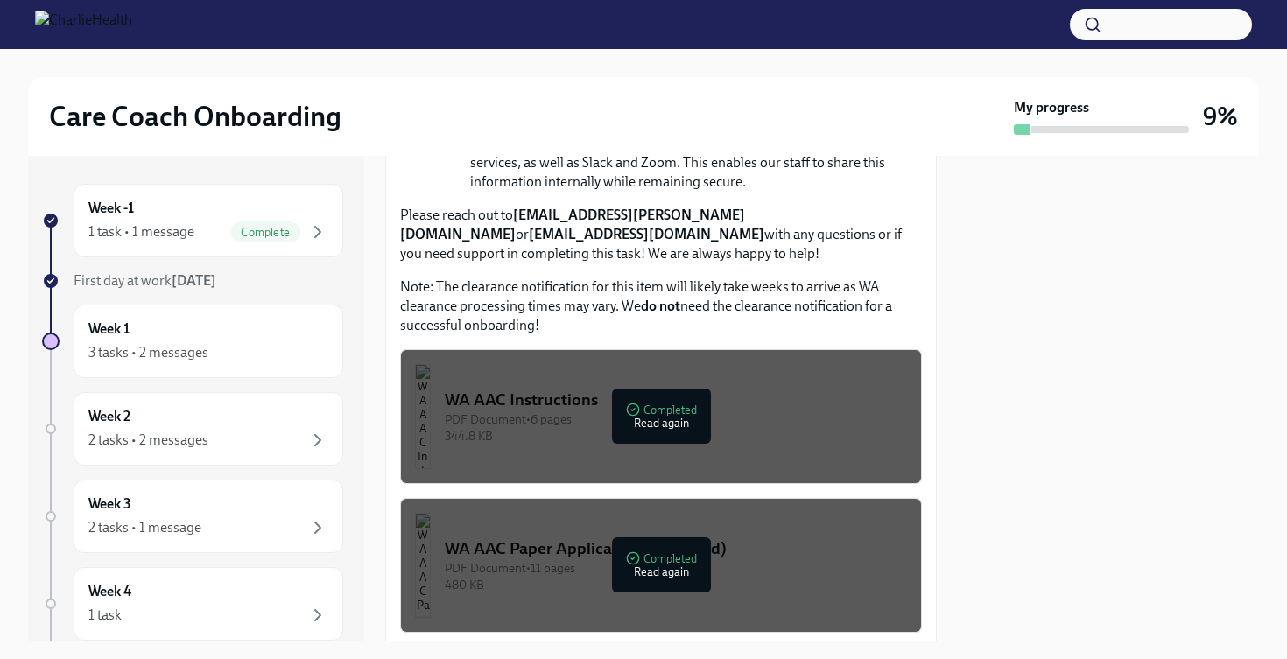
click at [555, 441] on button "WA AAC Instructions PDF Document • 6 pages 344.8 KB Completed Read again" at bounding box center [661, 416] width 522 height 135
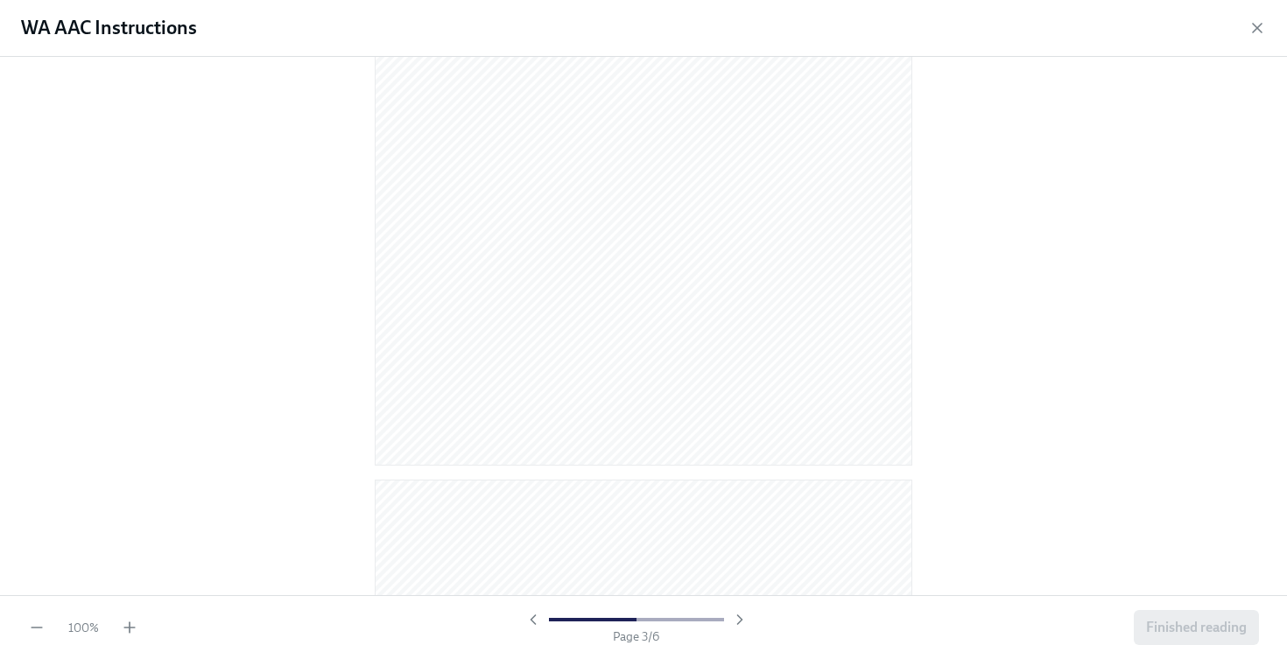
scroll to position [3730, 0]
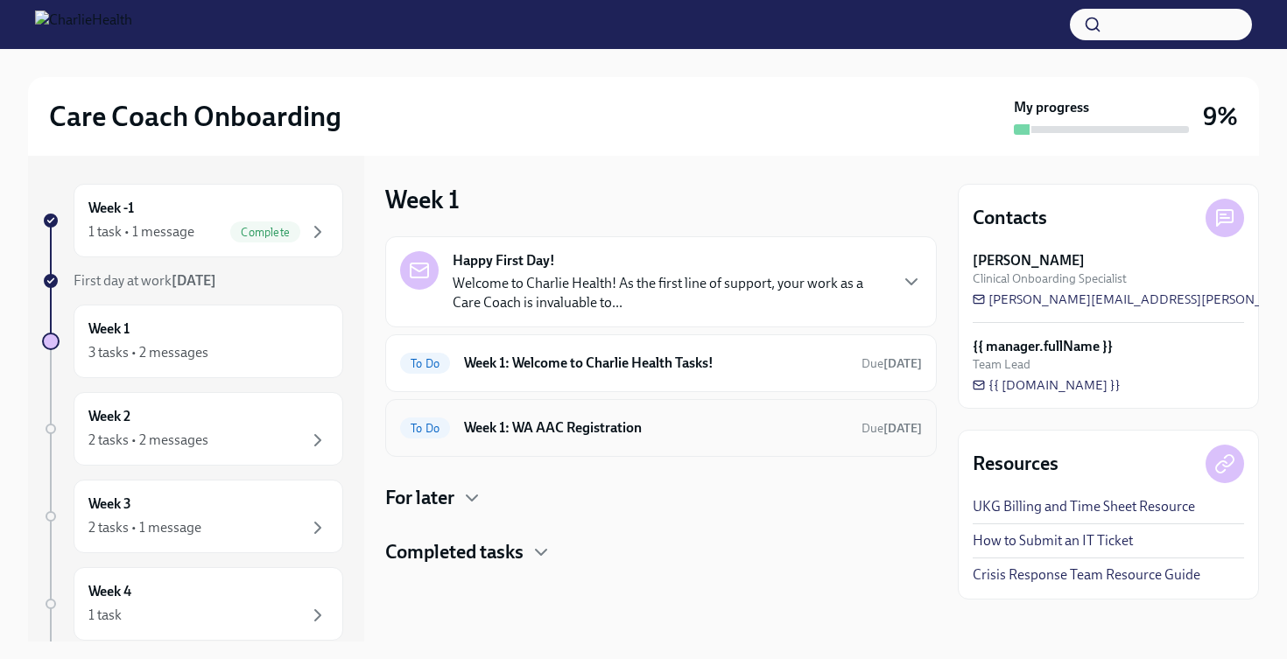
click at [597, 435] on h6 "Week 1: WA AAC Registration" at bounding box center [655, 427] width 383 height 19
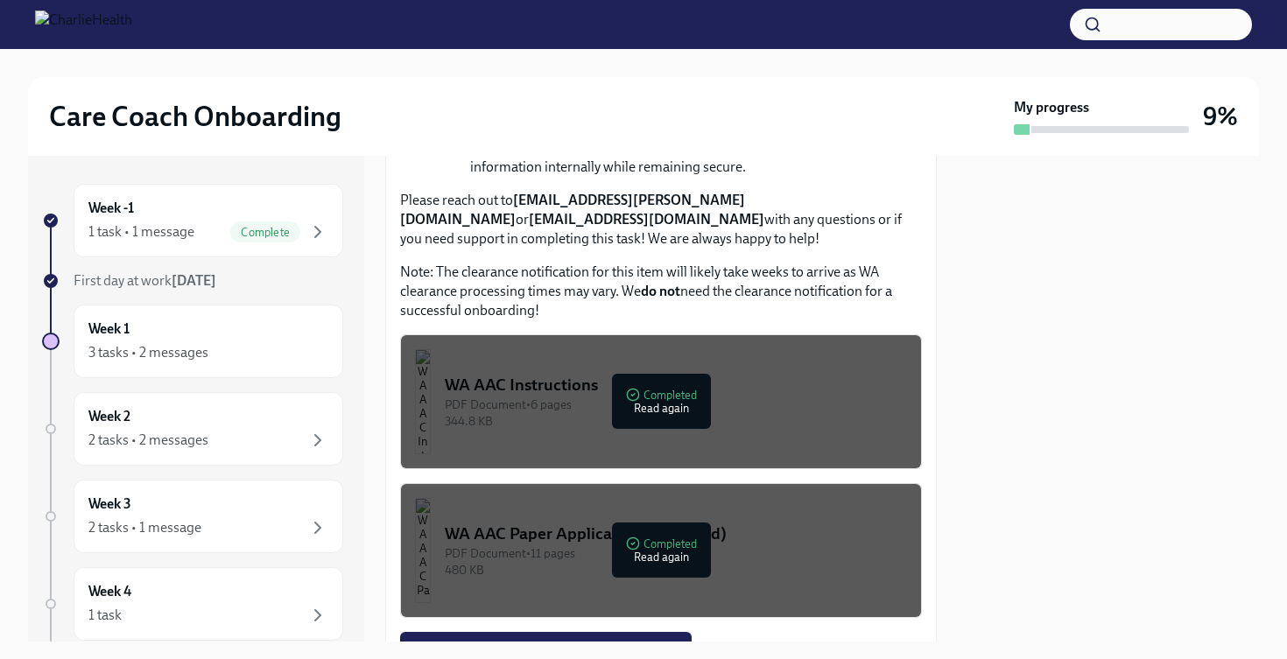
scroll to position [1089, 0]
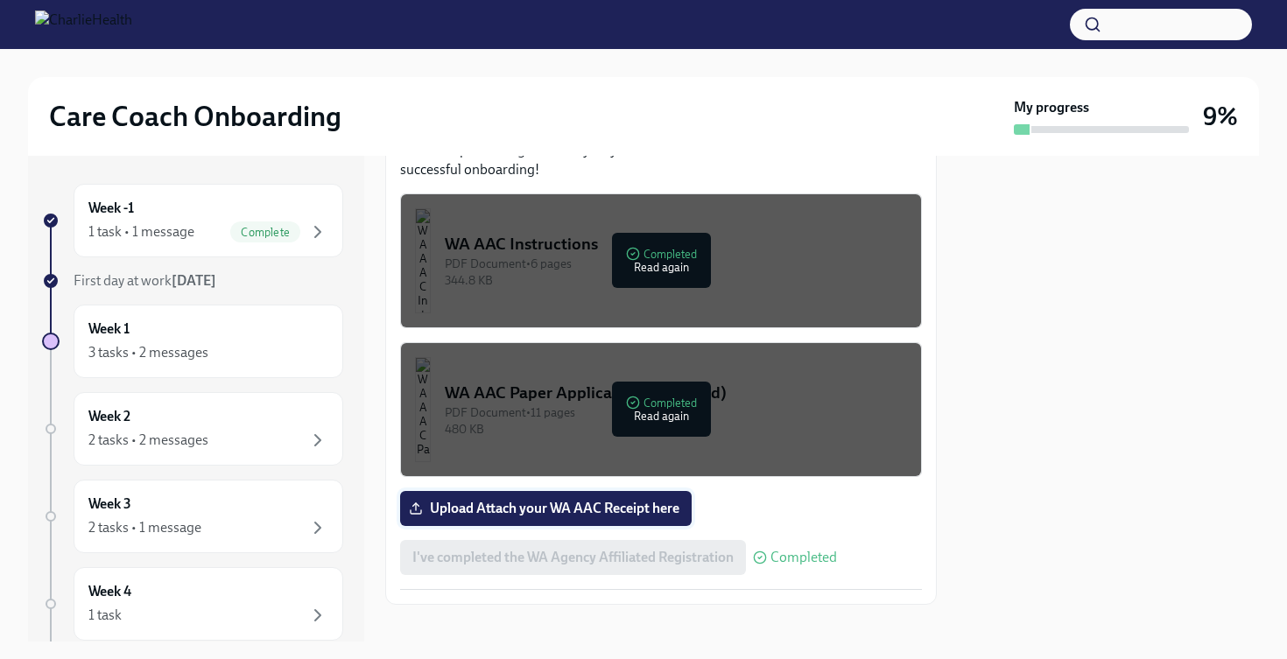
click at [613, 500] on span "Upload Attach your WA AAC Receipt here" at bounding box center [545, 509] width 267 height 18
click at [0, 0] on input "Upload Attach your WA AAC Receipt here" at bounding box center [0, 0] width 0 height 0
click at [650, 500] on label "Upload Attach your WA AAC Receipt here" at bounding box center [546, 508] width 292 height 35
click at [0, 0] on input "Upload Attach your WA AAC Receipt here" at bounding box center [0, 0] width 0 height 0
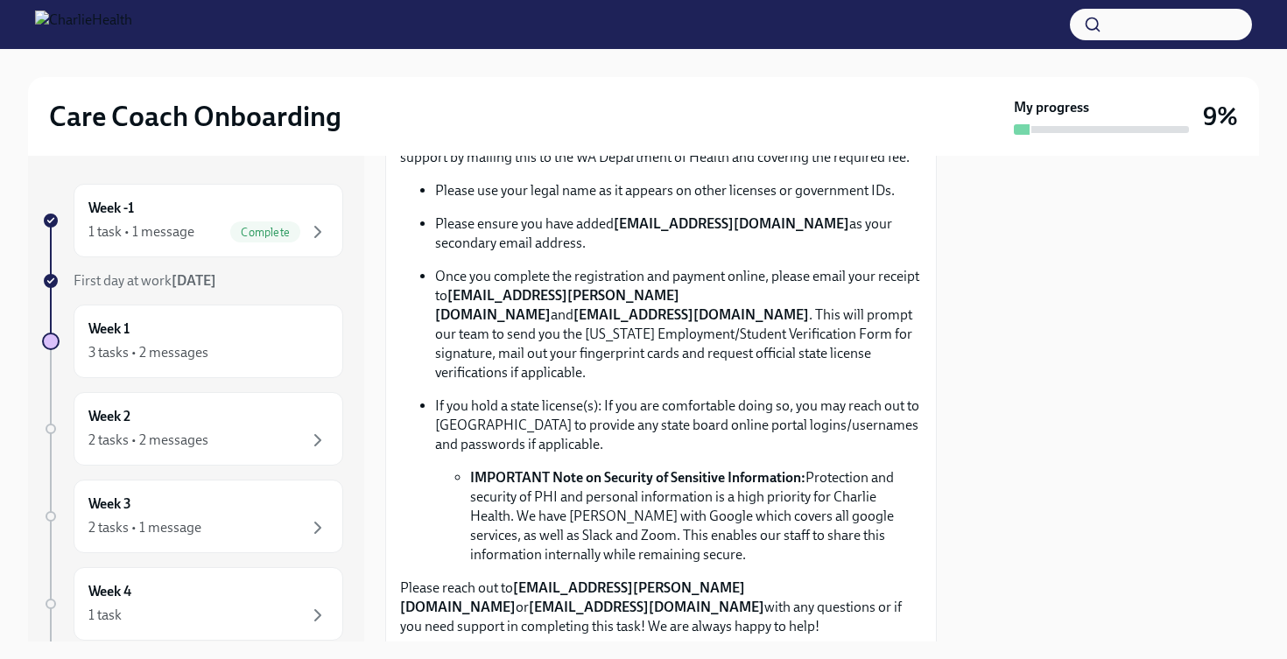
scroll to position [562, 0]
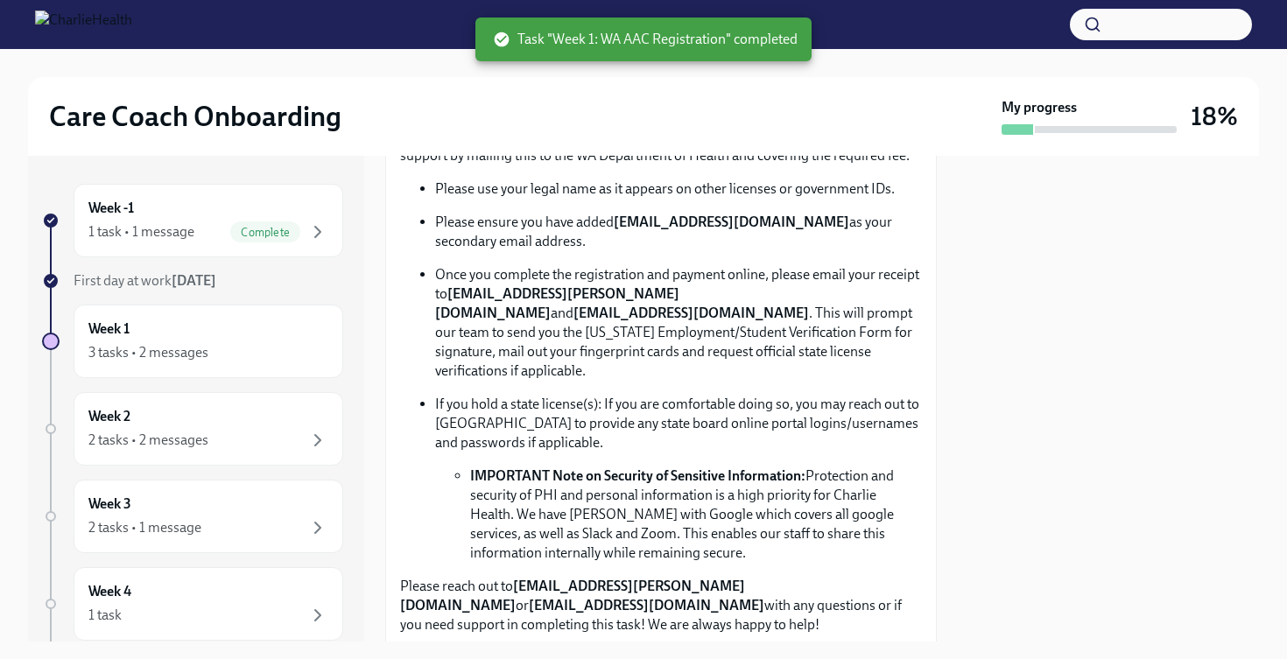
click at [572, 294] on strong "[EMAIL_ADDRESS][PERSON_NAME][DOMAIN_NAME]" at bounding box center [557, 303] width 244 height 36
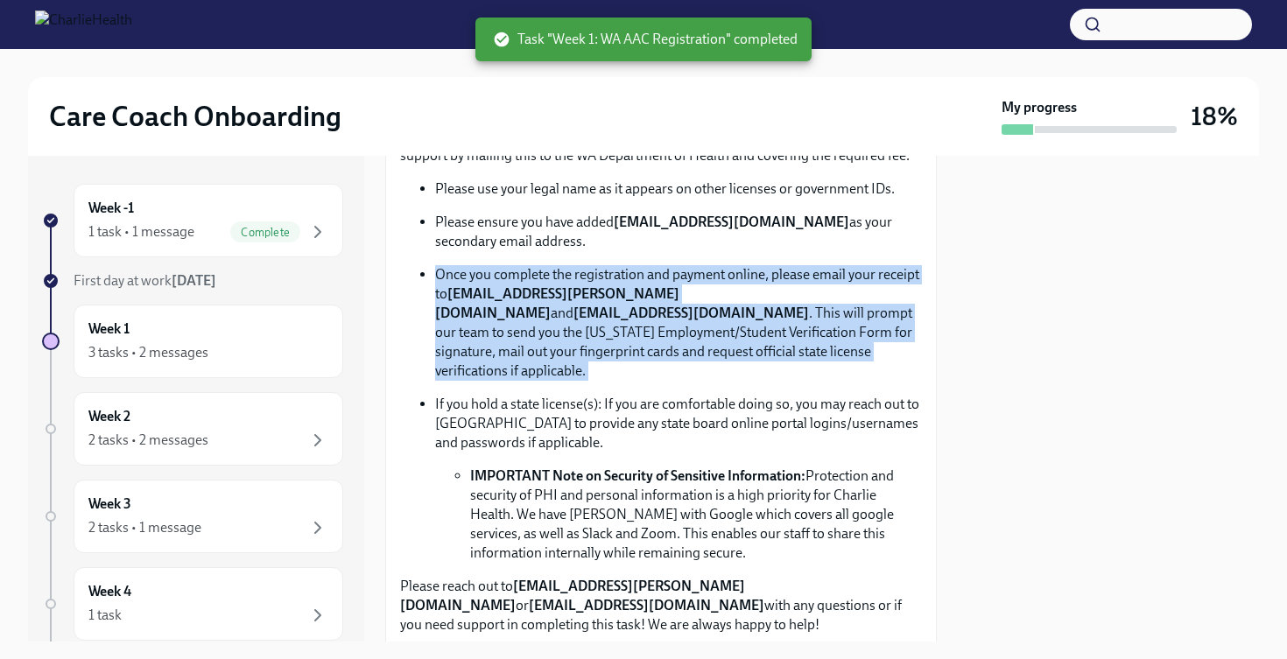
click at [572, 294] on strong "[EMAIL_ADDRESS][PERSON_NAME][DOMAIN_NAME]" at bounding box center [557, 303] width 244 height 36
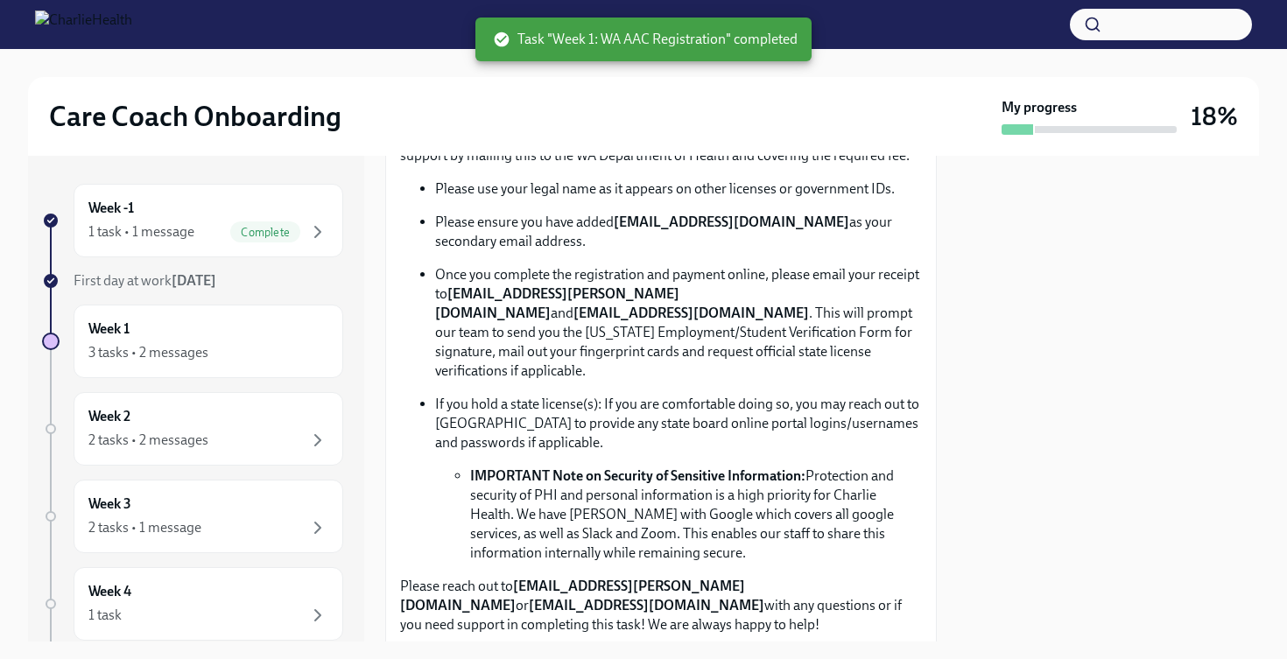
click at [595, 297] on strong "[EMAIL_ADDRESS][PERSON_NAME][DOMAIN_NAME]" at bounding box center [557, 303] width 244 height 36
click at [592, 297] on strong "[EMAIL_ADDRESS][PERSON_NAME][DOMAIN_NAME]" at bounding box center [557, 303] width 244 height 36
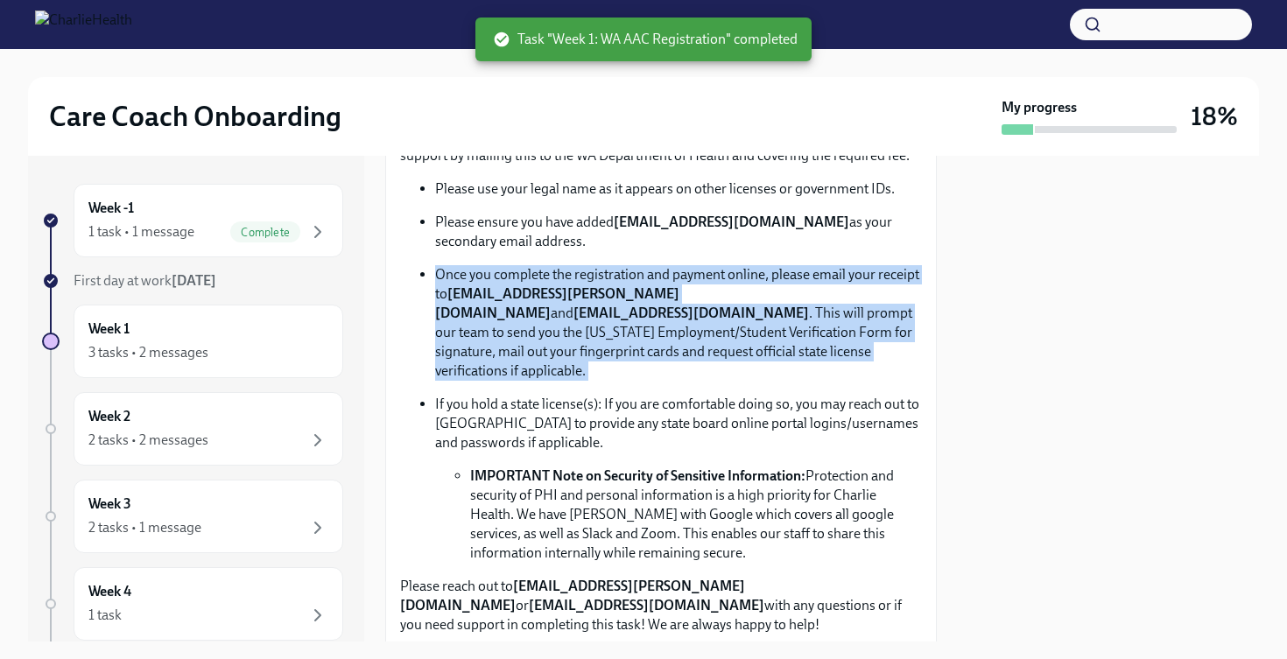
click at [592, 297] on strong "[EMAIL_ADDRESS][PERSON_NAME][DOMAIN_NAME]" at bounding box center [557, 303] width 244 height 36
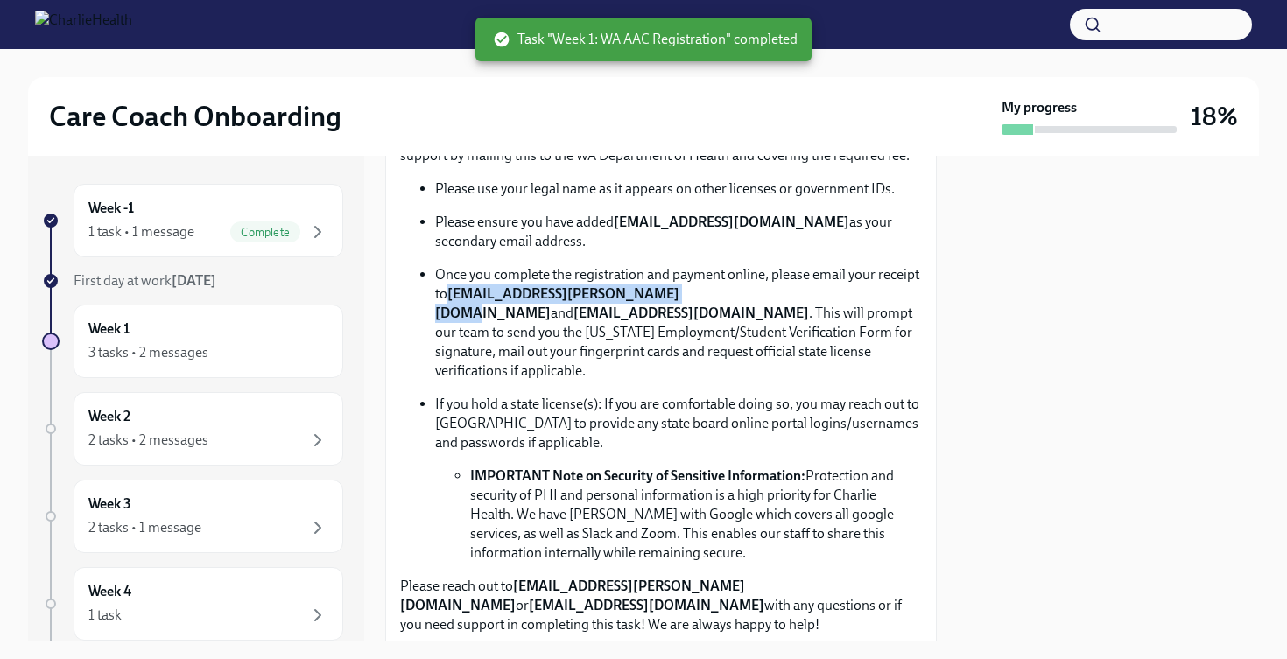
drag, startPoint x: 450, startPoint y: 294, endPoint x: 670, endPoint y: 298, distance: 219.8
click at [670, 298] on strong "[EMAIL_ADDRESS][PERSON_NAME][DOMAIN_NAME]" at bounding box center [557, 303] width 244 height 36
copy strong "[EMAIL_ADDRESS][PERSON_NAME][DOMAIN_NAME]"
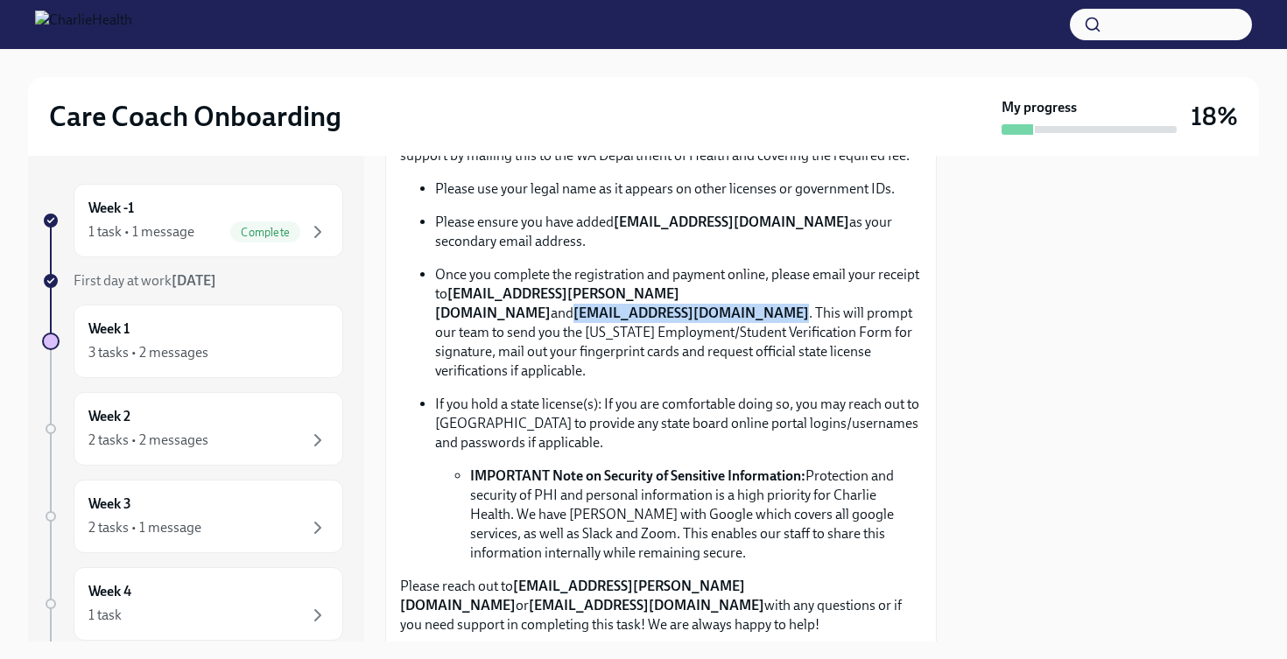
drag, startPoint x: 700, startPoint y: 293, endPoint x: 890, endPoint y: 299, distance: 190.1
click at [890, 299] on p "Once you complete the registration and payment online, please email your receip…" at bounding box center [678, 323] width 487 height 116
copy strong "[EMAIL_ADDRESS][DOMAIN_NAME]"
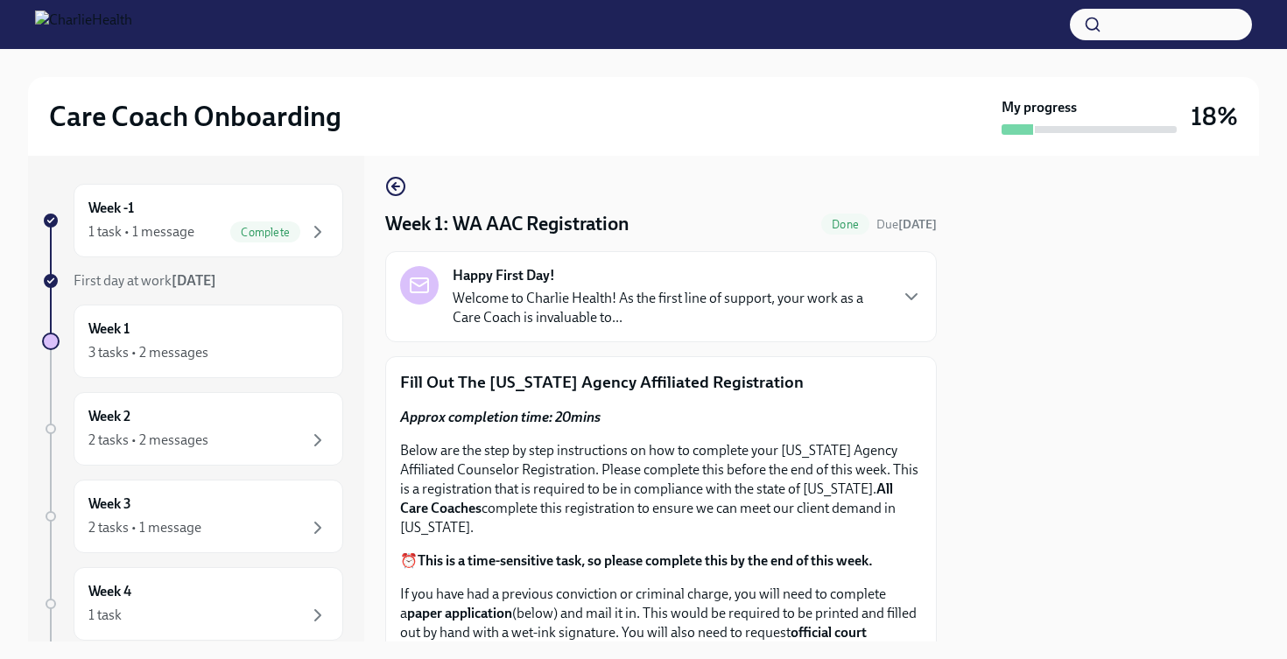
scroll to position [0, 0]
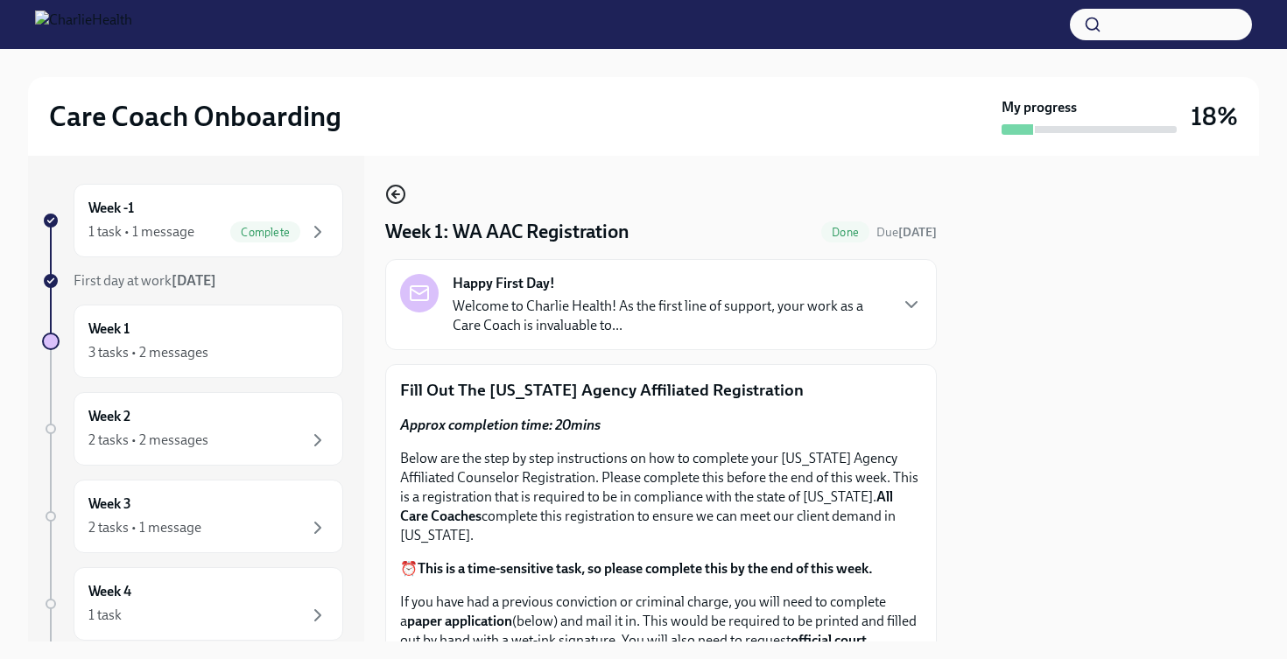
click at [397, 201] on icon "button" at bounding box center [395, 194] width 21 height 21
